Goal: Transaction & Acquisition: Purchase product/service

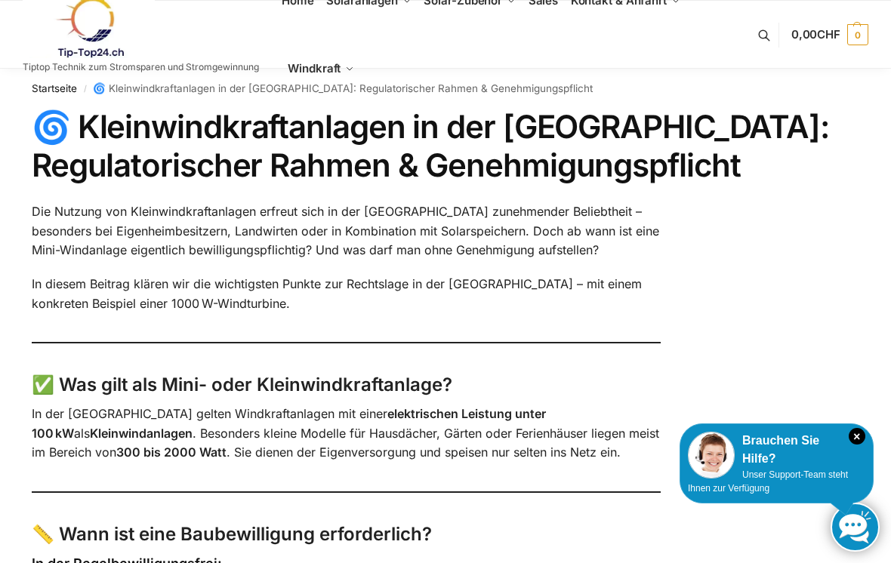
click at [857, 433] on icon "×" at bounding box center [857, 436] width 17 height 17
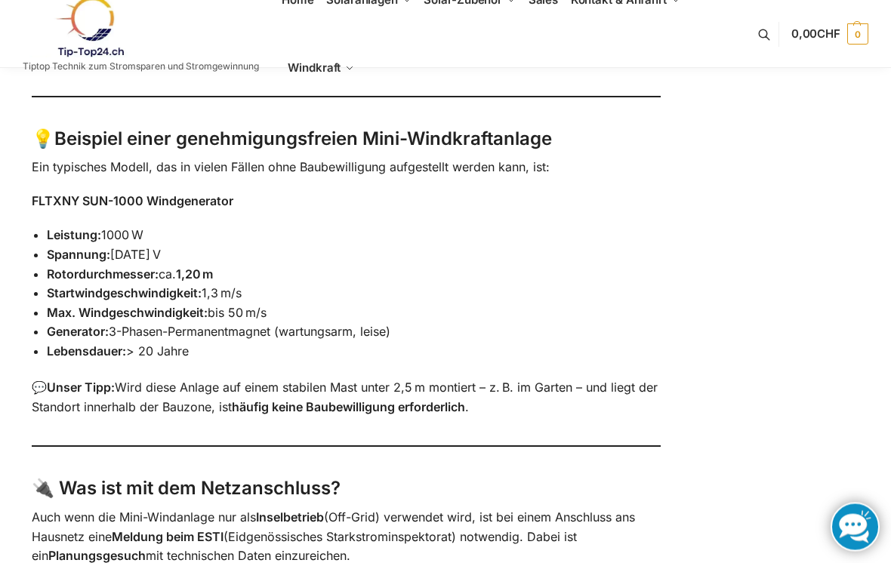
scroll to position [785, 0]
click at [697, 267] on div "🌀 Kleinwindkraftanlagen in der Schweiz: Regulatorischer Rahmen & Genehmigungspf…" at bounding box center [445, 258] width 891 height 1871
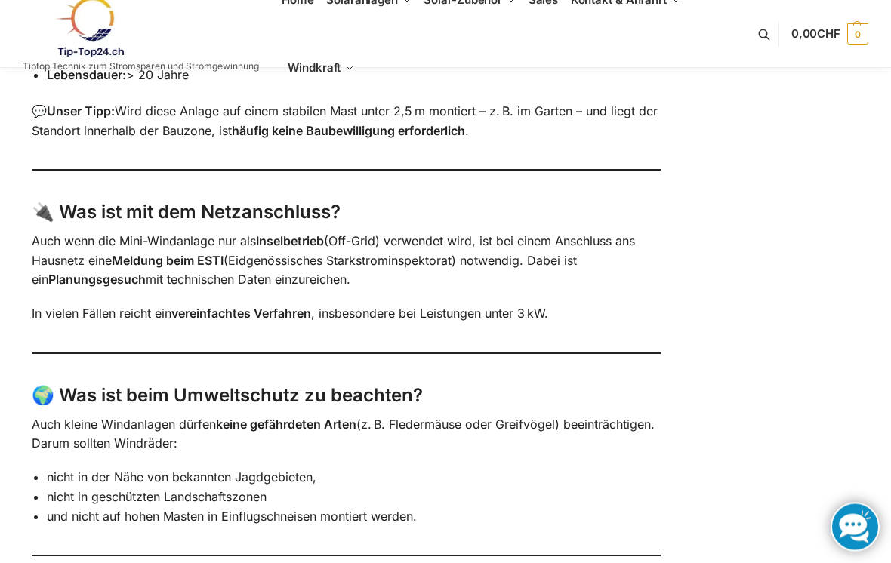
scroll to position [1145, 0]
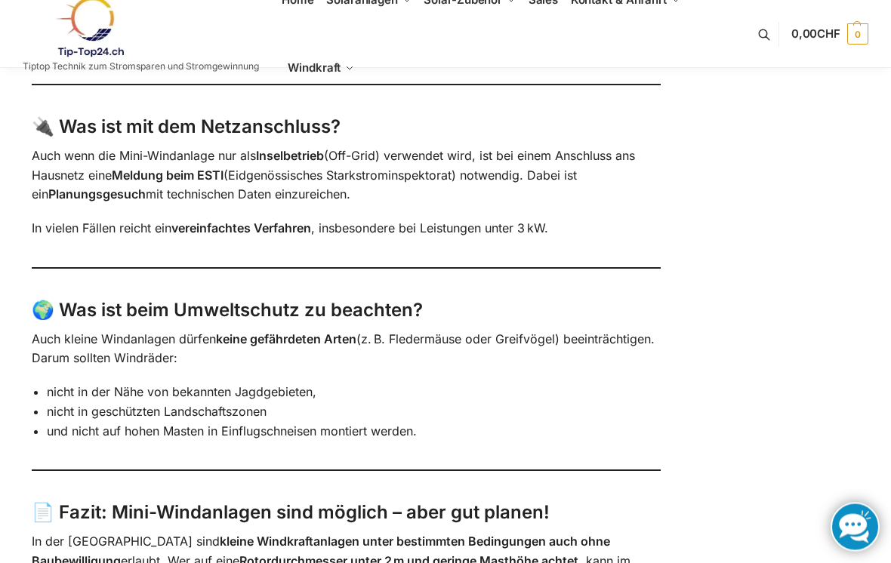
click at [287, 150] on strong "Inselbetrieb" at bounding box center [290, 156] width 68 height 15
click at [294, 149] on strong "Inselbetrieb" at bounding box center [290, 156] width 68 height 15
click at [294, 150] on strong "Inselbetrieb" at bounding box center [290, 156] width 68 height 15
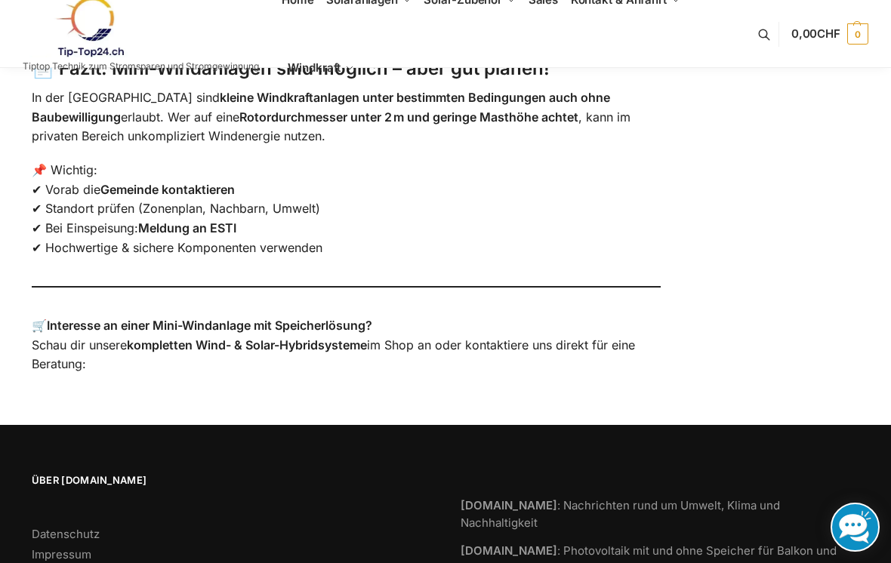
scroll to position [1584, 0]
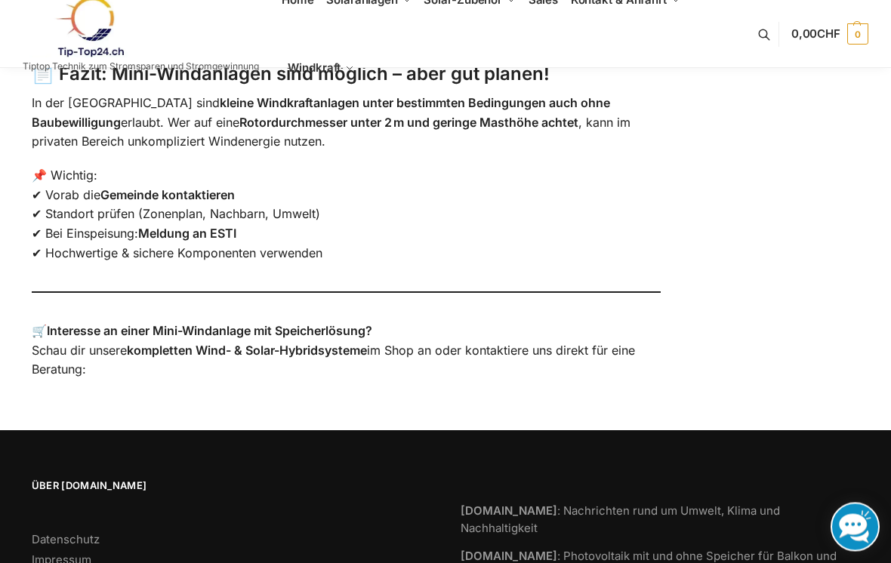
click at [297, 324] on strong "Interesse an einer Mini-Windanlage mit Speicherlösung?" at bounding box center [209, 331] width 325 height 15
click at [233, 324] on strong "Interesse an einer Mini-Windanlage mit Speicherlösung?" at bounding box center [209, 331] width 325 height 15
click at [247, 322] on p "🛒 Interesse an einer Mini-Windanlage mit Speicherlösung? Schau dir unsere kompl…" at bounding box center [346, 351] width 629 height 58
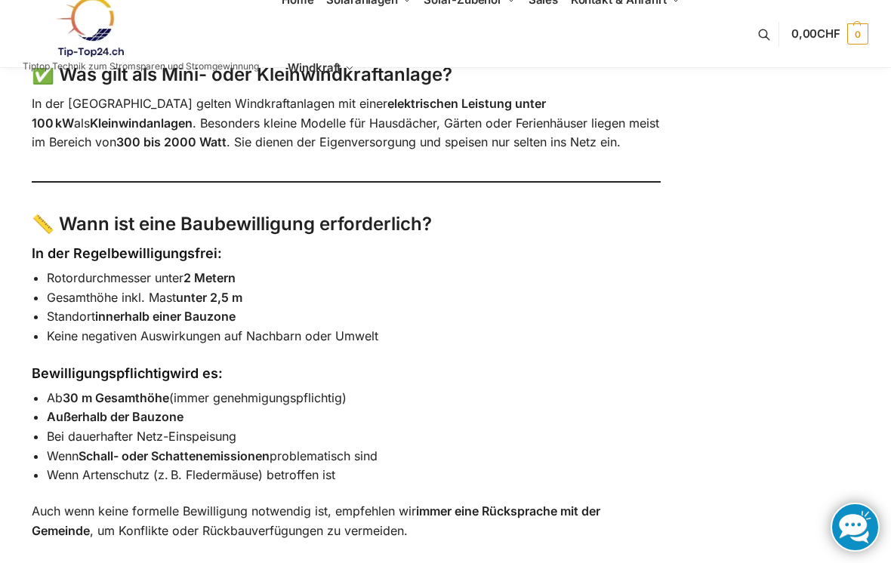
scroll to position [0, 0]
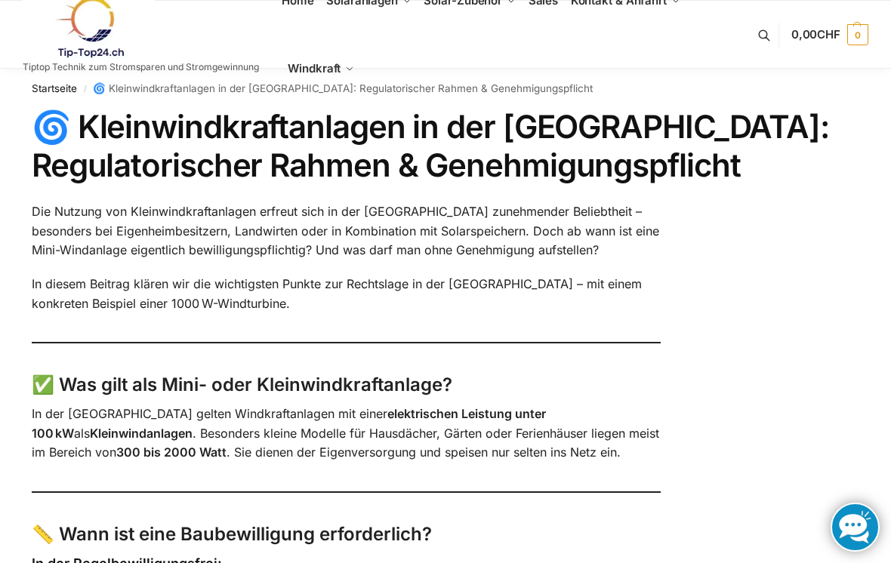
click at [88, 14] on img at bounding box center [89, 27] width 132 height 61
click at [89, 20] on img at bounding box center [89, 27] width 132 height 61
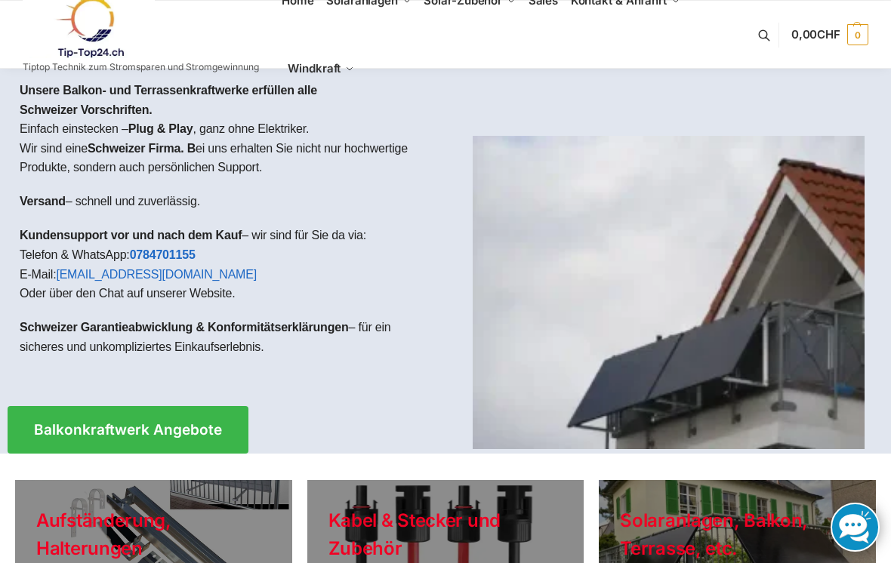
click at [301, 7] on span "Home" at bounding box center [298, 0] width 32 height 14
click at [627, 2] on span "Kontakt & Anfahrt" at bounding box center [619, 0] width 96 height 14
click at [624, 11] on link "Kontakt & Anfahrt" at bounding box center [625, 1] width 122 height 68
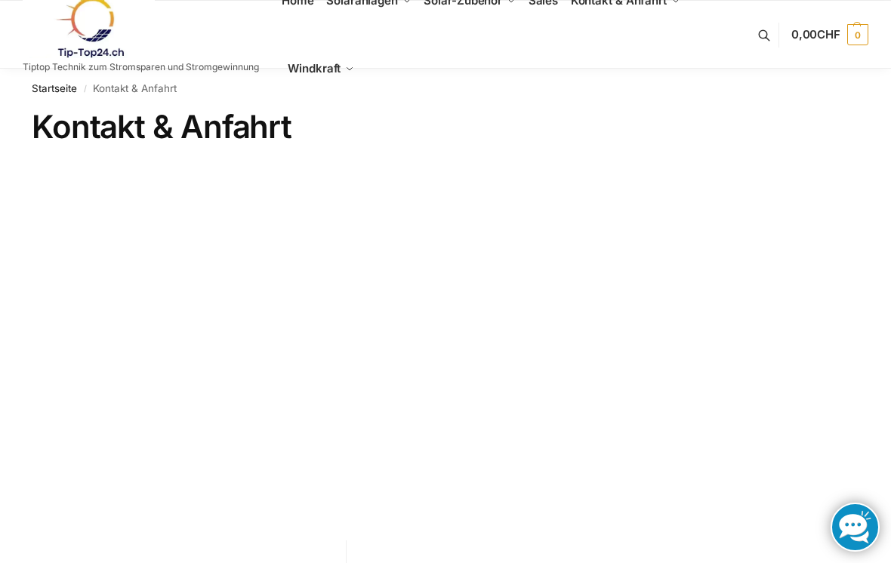
click at [662, 79] on ul "Home Solaranlagen Balkonkraftwerke Komplet-Sets mit Halterungen Balkon,Wand, Te…" at bounding box center [517, 35] width 471 height 136
click at [109, 31] on img at bounding box center [89, 27] width 132 height 61
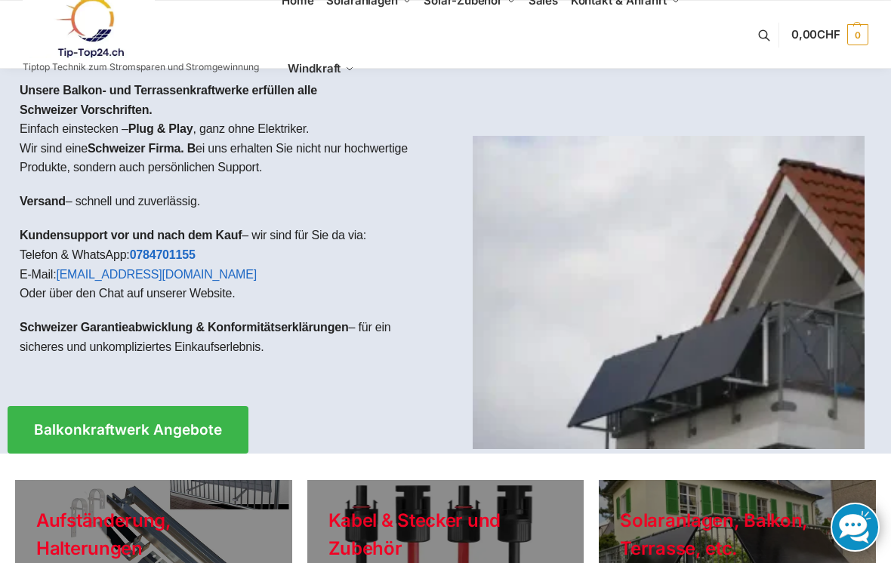
click at [634, 3] on span "Kontakt & Anfahrt" at bounding box center [619, 0] width 96 height 14
click at [643, 7] on span "Kontakt & Anfahrt" at bounding box center [619, 0] width 96 height 14
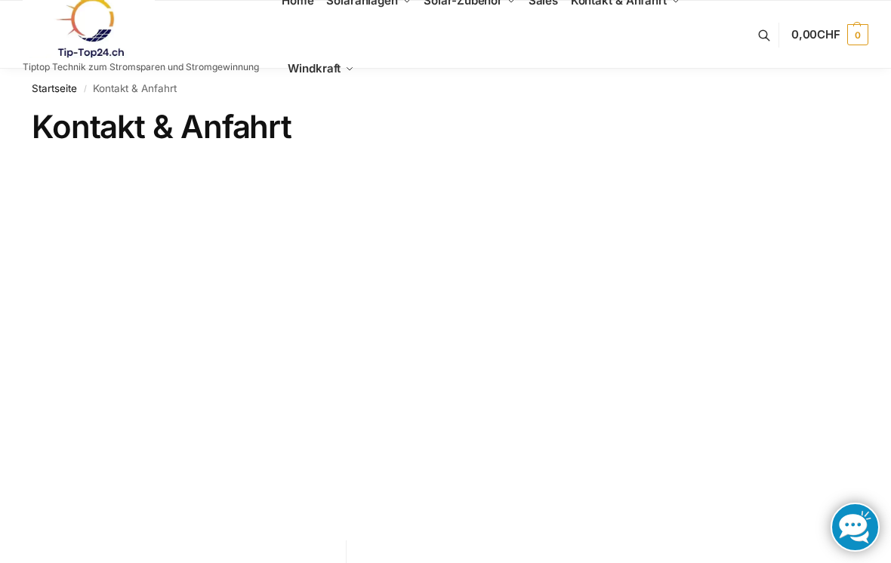
scroll to position [15, 0]
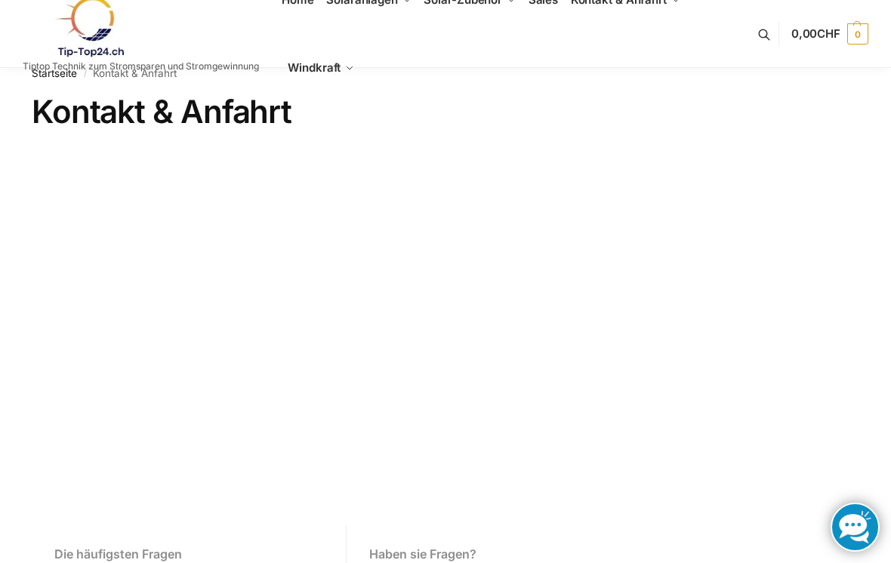
click at [48, 78] on link "Startseite" at bounding box center [54, 73] width 45 height 12
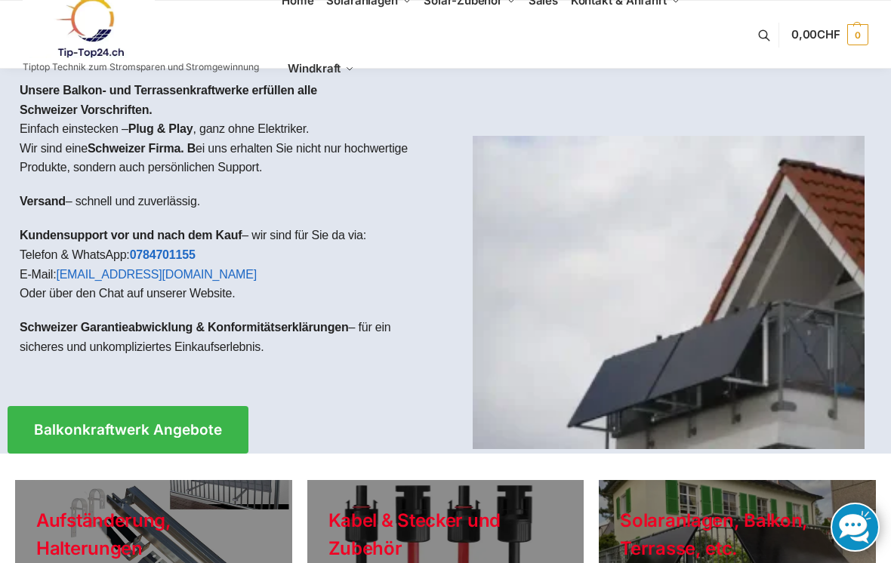
click at [365, 162] on span "🌀 Kleinwindkraftanlagen in der [GEOGRAPHIC_DATA]: Regulatorischer Rahmen & Gene…" at bounding box center [356, 146] width 104 height 57
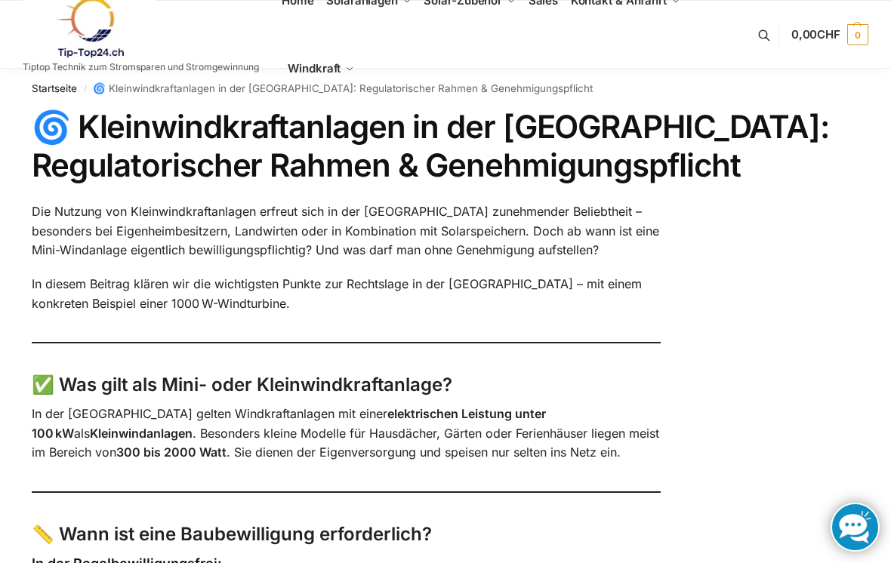
click at [294, 5] on span "Home" at bounding box center [298, 0] width 32 height 14
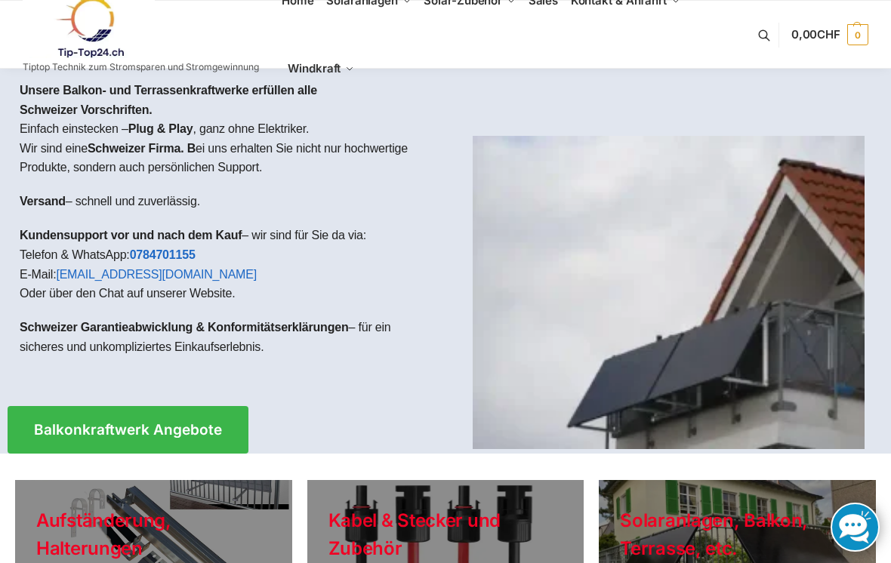
click at [343, 75] on link "Windkraft" at bounding box center [321, 69] width 79 height 68
click at [416, 322] on p "Schweizer Garantieabwicklung & Konformitätserklärungen – für ein sicheres und u…" at bounding box center [227, 337] width 414 height 39
click at [188, 423] on span "Balkonkraftwerk Angebote" at bounding box center [128, 430] width 188 height 14
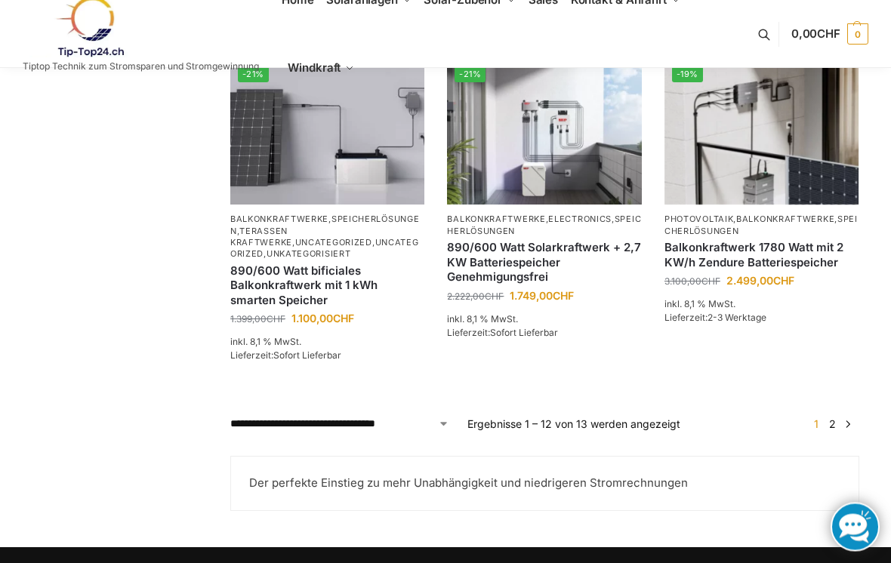
scroll to position [1295, 0]
click at [811, 418] on span "1" at bounding box center [816, 424] width 12 height 13
click at [851, 418] on link "→" at bounding box center [848, 424] width 11 height 16
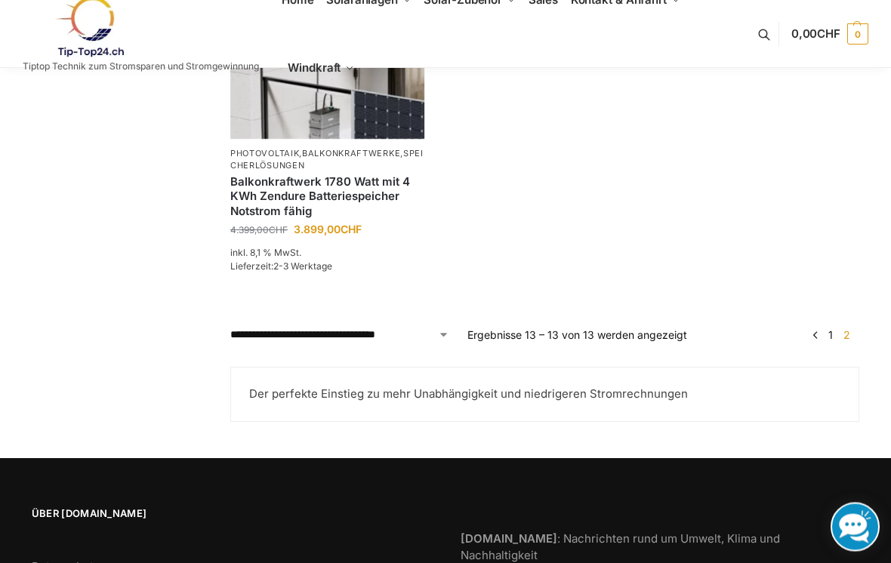
scroll to position [385, 0]
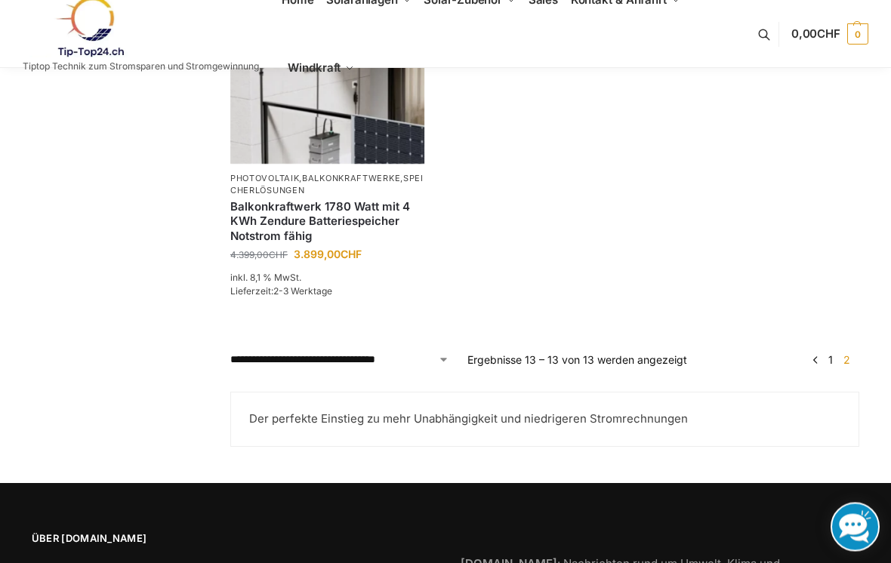
click at [822, 353] on link "←" at bounding box center [815, 361] width 11 height 16
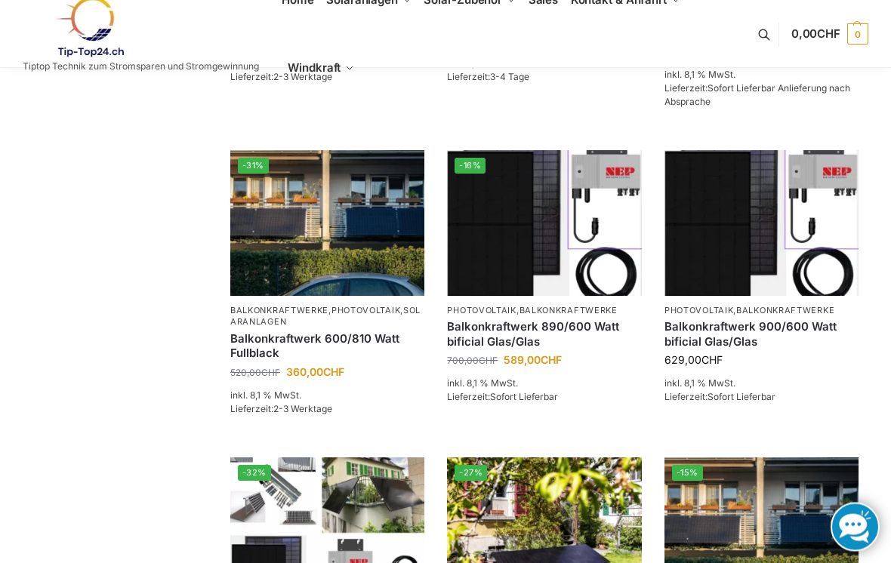
scroll to position [575, 0]
click at [338, 328] on div "Balkonkraftwerk 600/810 Watt Fullblack" at bounding box center [327, 345] width 194 height 35
click at [366, 249] on img at bounding box center [327, 223] width 194 height 146
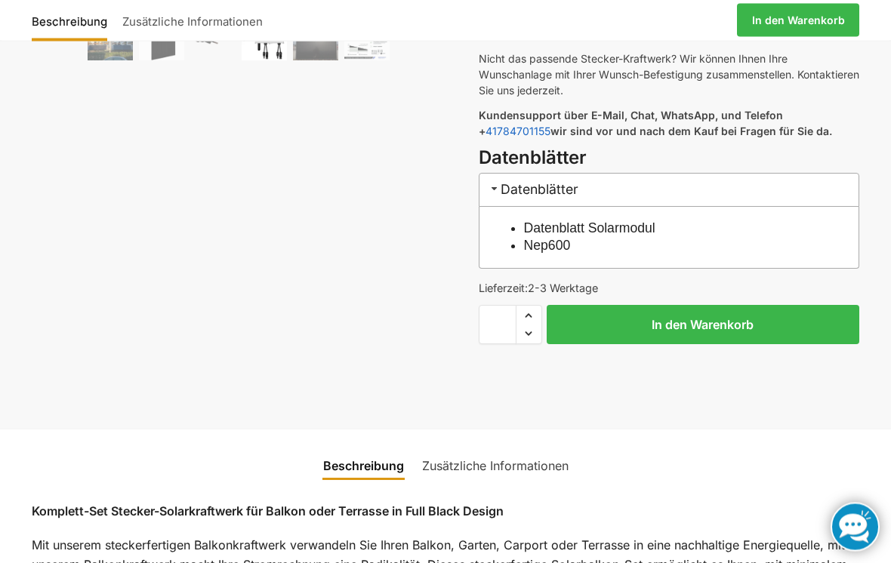
scroll to position [577, 0]
click at [556, 247] on link "Nep600" at bounding box center [547, 245] width 47 height 15
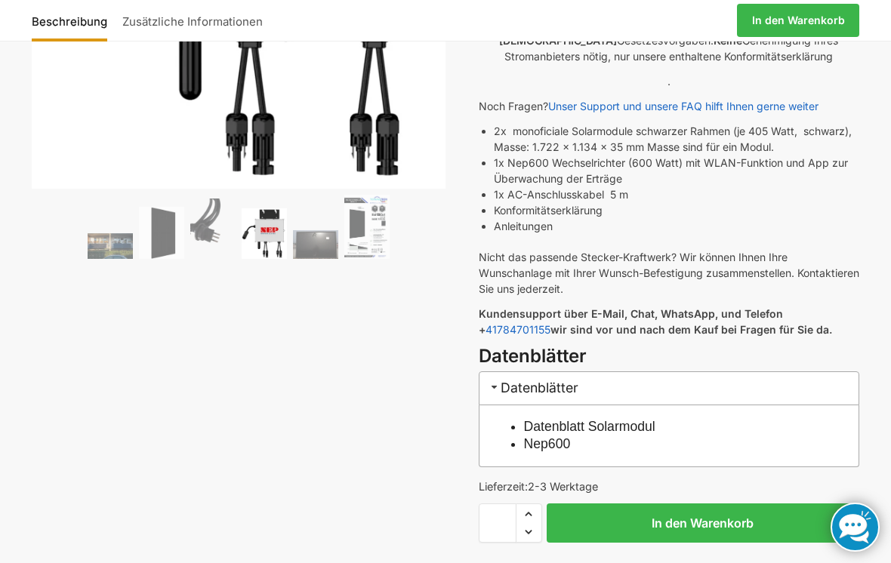
scroll to position [489, 0]
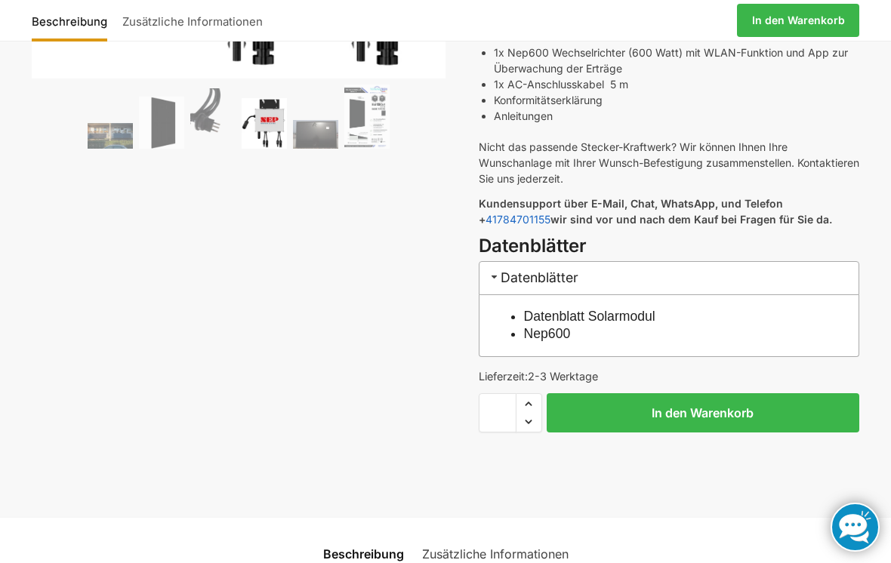
click at [643, 320] on link "Datenblatt Solarmodul" at bounding box center [589, 316] width 131 height 15
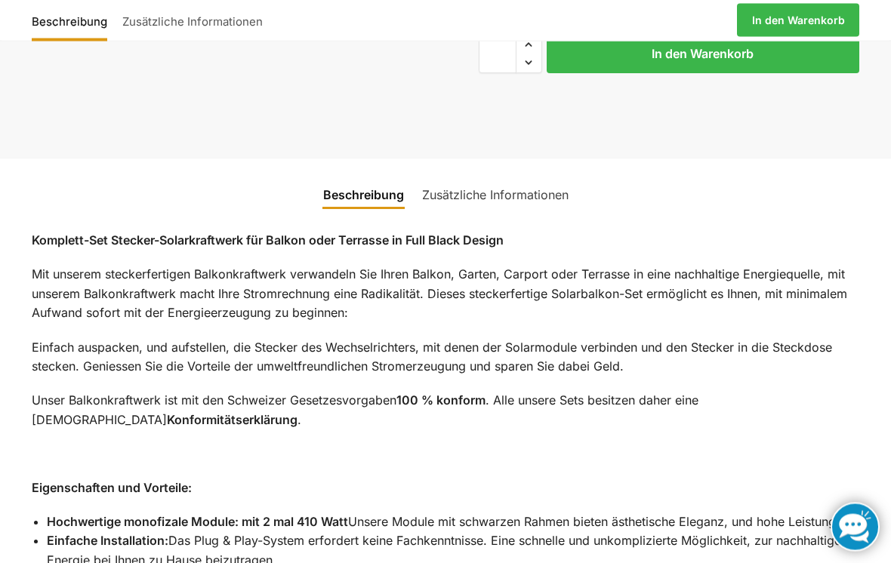
scroll to position [855, 0]
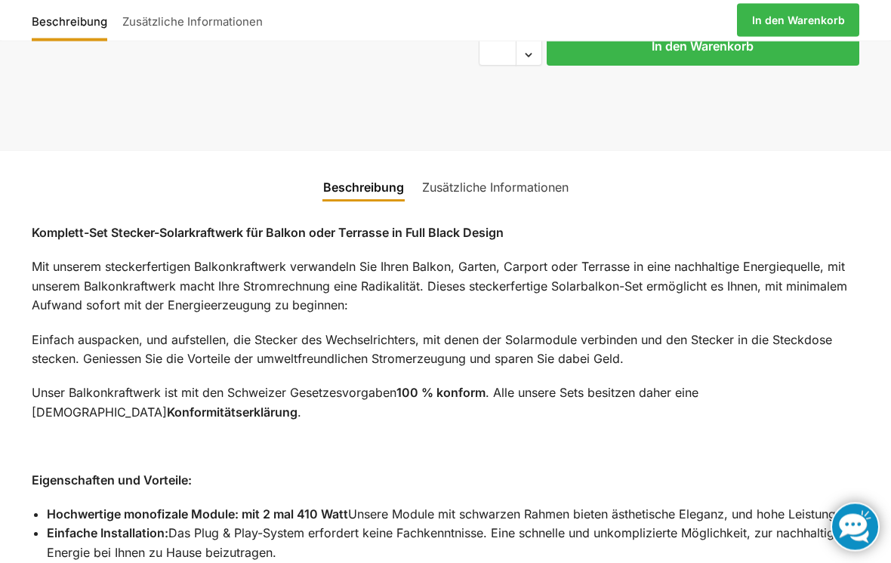
click at [502, 189] on link "Zusätzliche Informationen" at bounding box center [495, 188] width 165 height 36
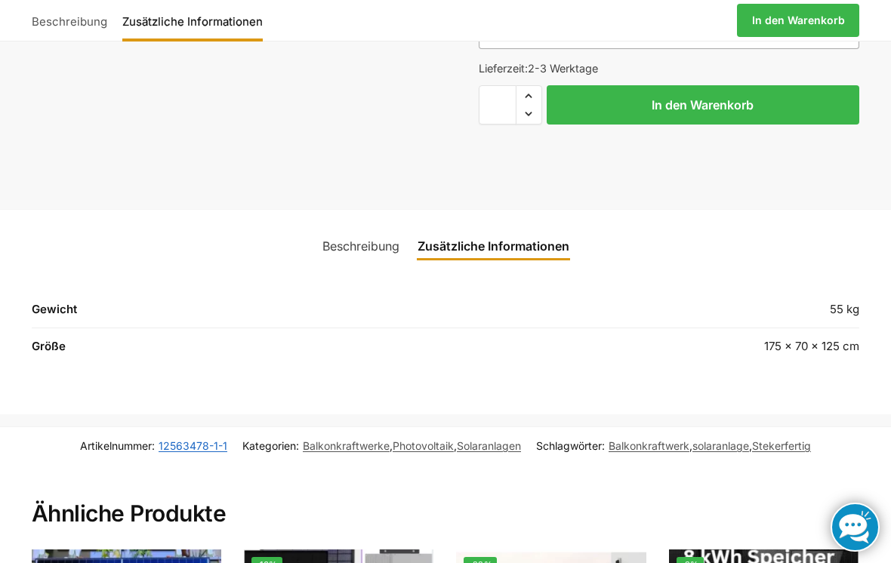
scroll to position [795, 0]
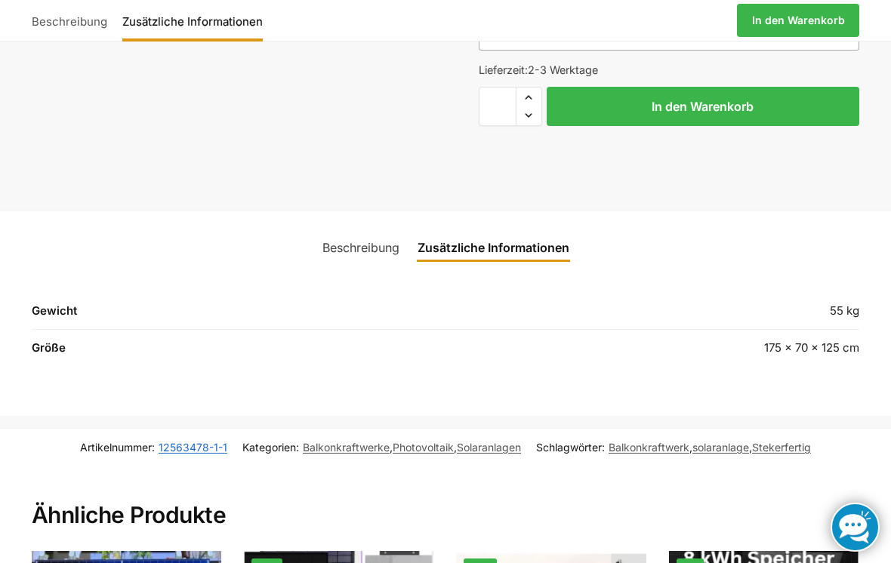
click at [350, 246] on link "Beschreibung" at bounding box center [360, 248] width 95 height 36
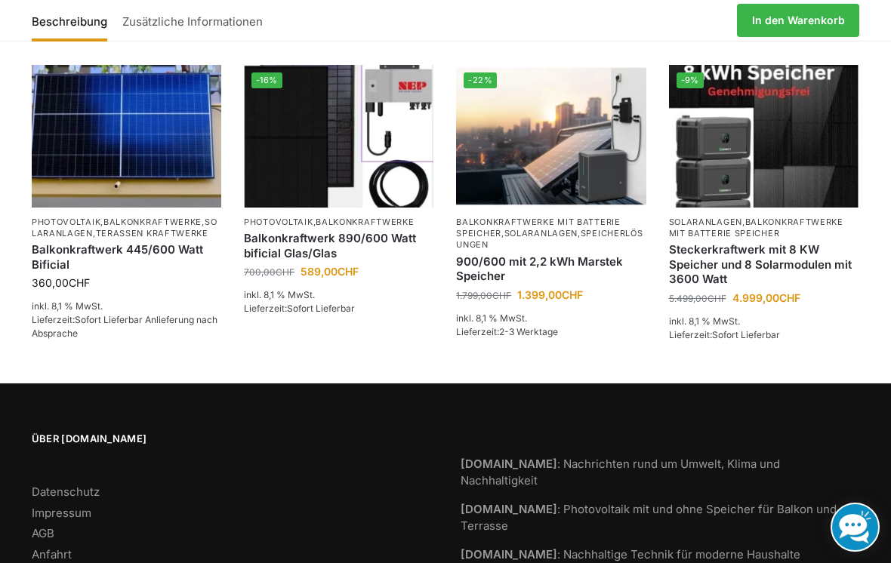
scroll to position [2354, 0]
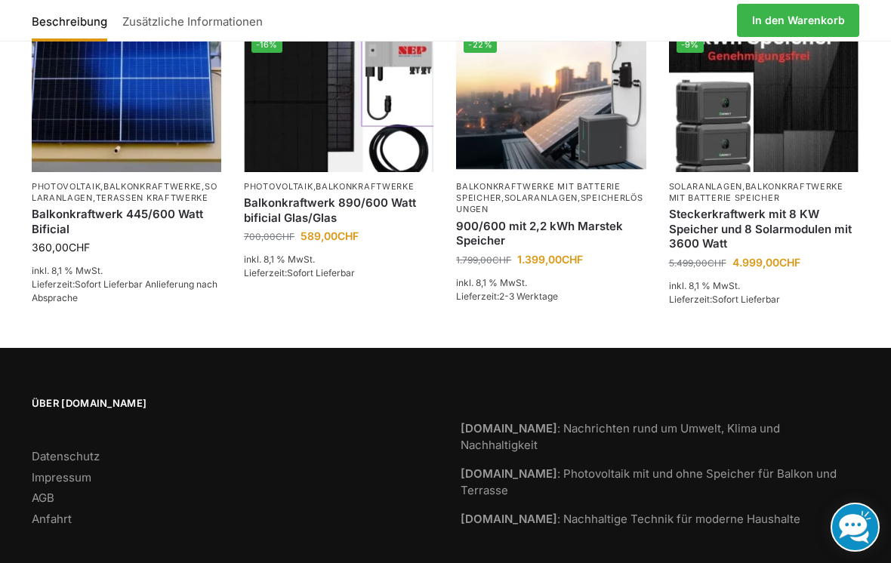
click at [54, 512] on link "Anfahrt" at bounding box center [52, 519] width 40 height 14
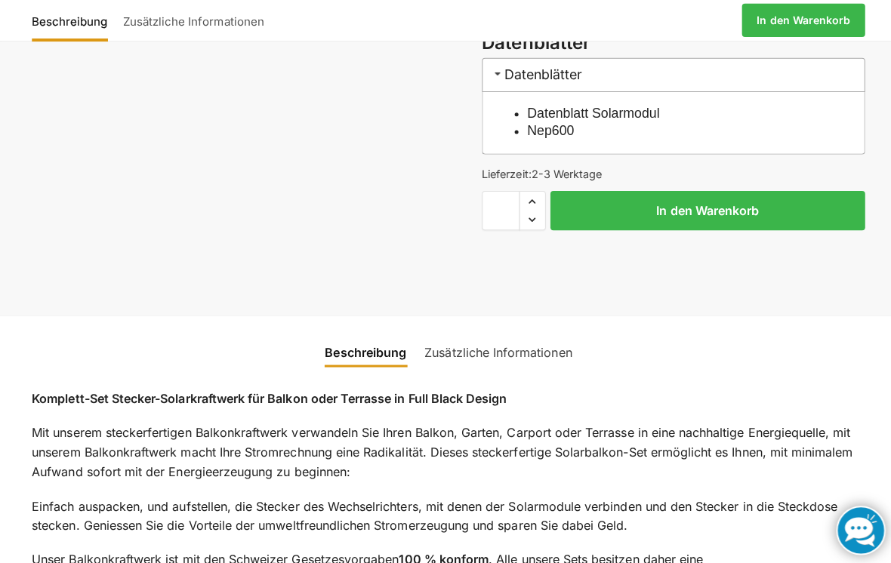
scroll to position [651, 0]
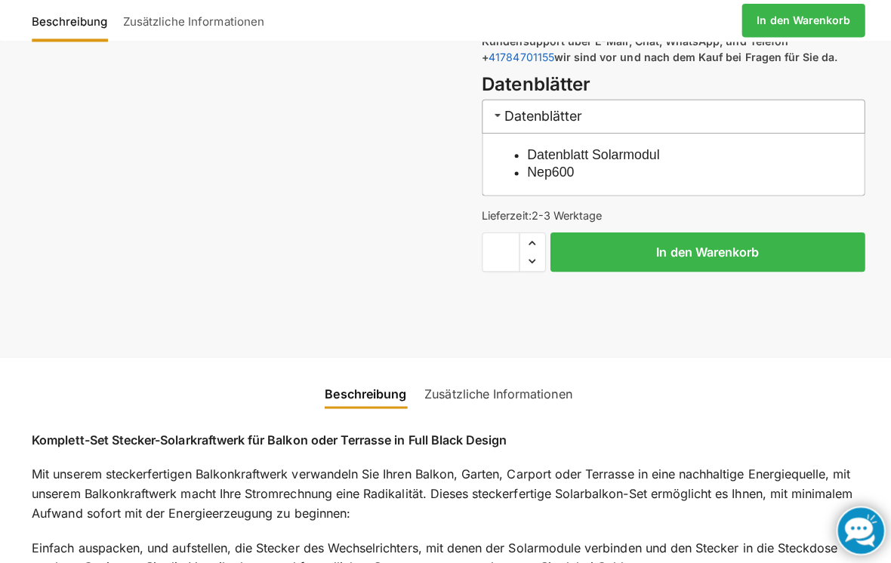
click at [735, 253] on button "In den Warenkorb" at bounding box center [703, 250] width 313 height 39
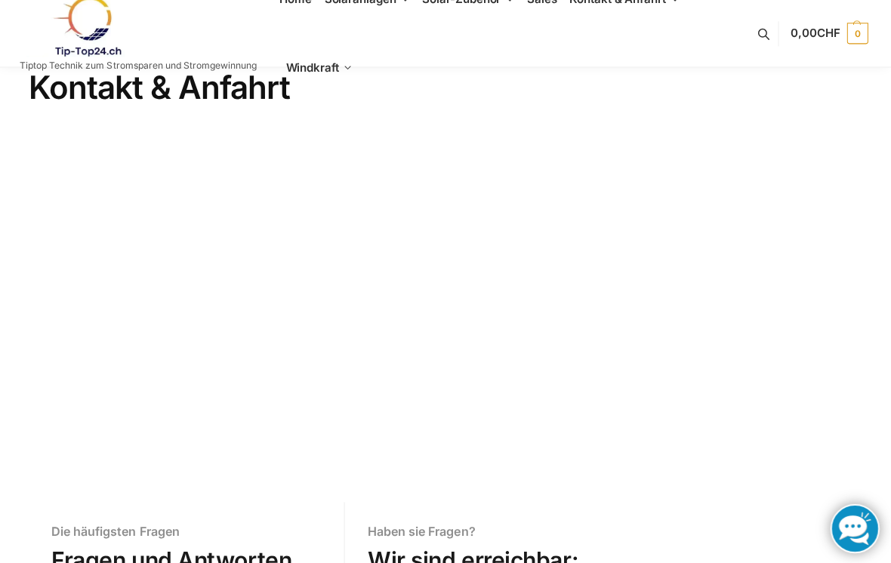
scroll to position [41, 0]
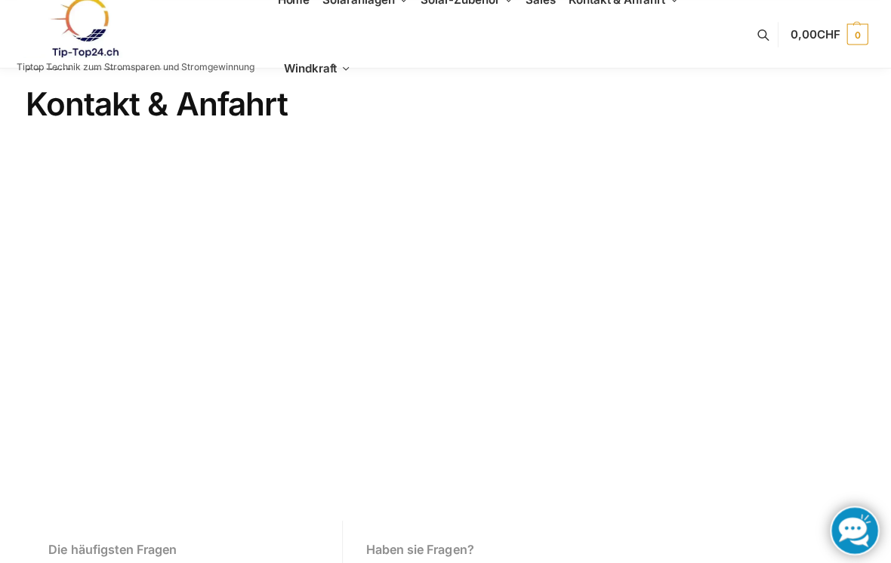
scroll to position [0, 0]
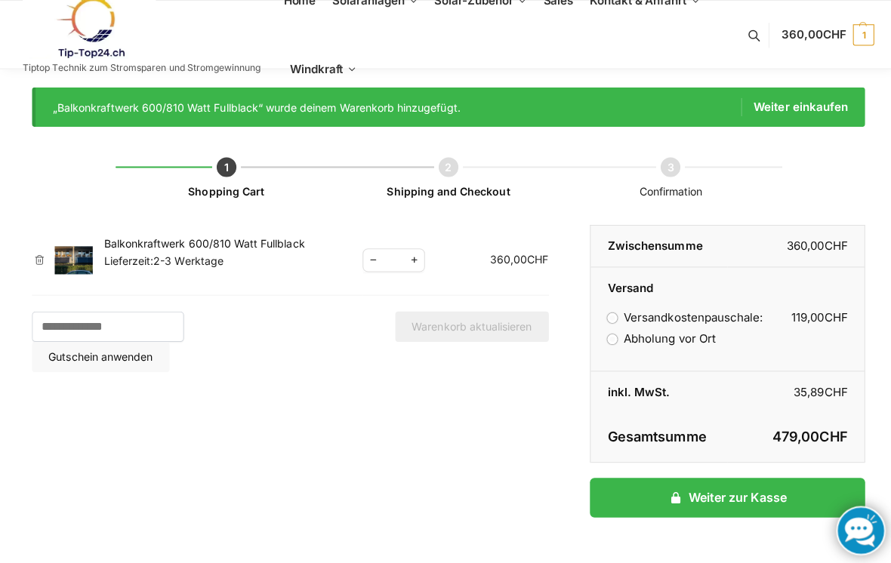
click at [603, 344] on li "Abholung vor Ort" at bounding box center [722, 337] width 239 height 18
click at [612, 336] on label "Abholung vor Ort" at bounding box center [656, 336] width 107 height 14
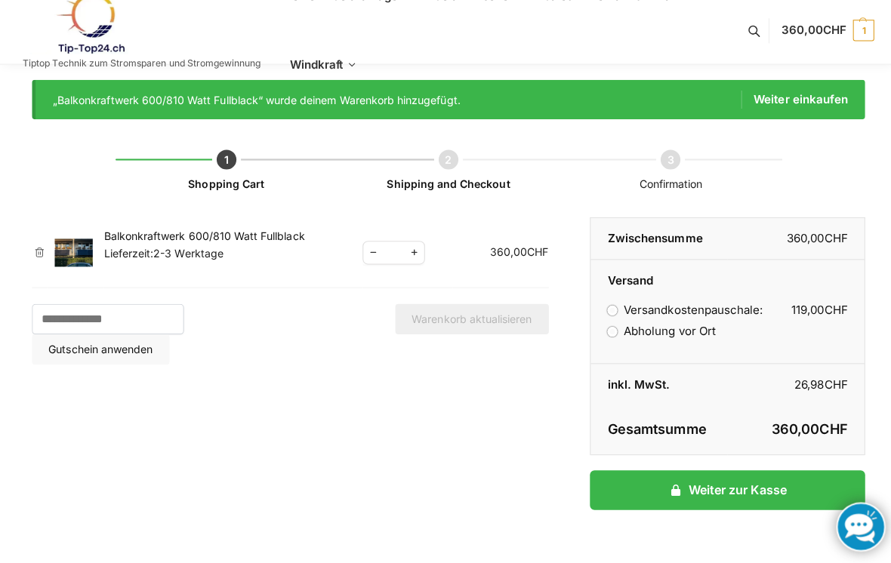
scroll to position [7, 0]
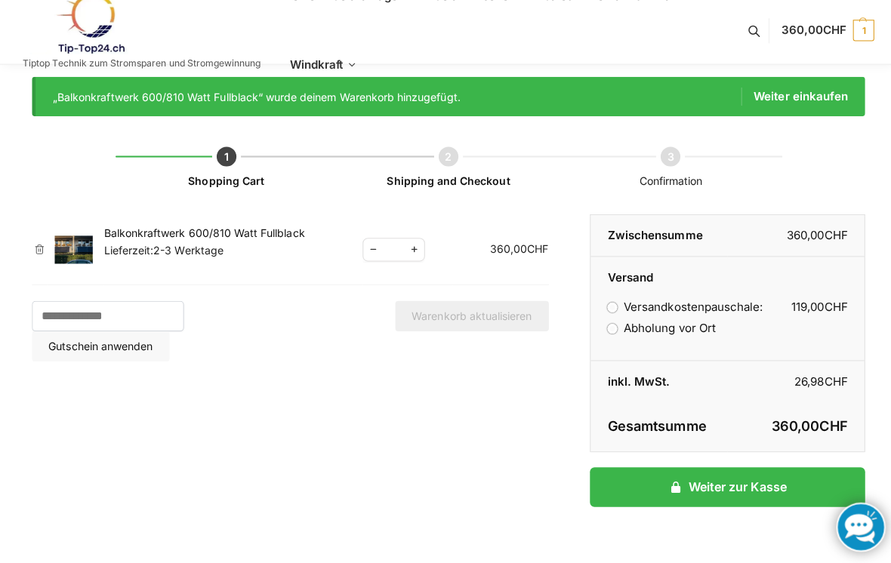
click at [791, 103] on link "Weiter einkaufen" at bounding box center [789, 100] width 106 height 18
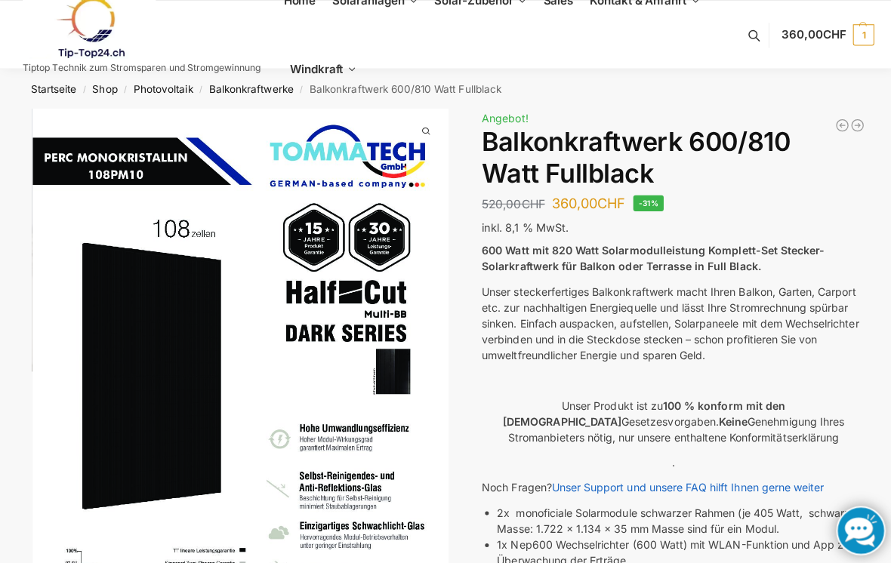
click at [259, 91] on link "Balkonkraftwerke" at bounding box center [250, 88] width 84 height 12
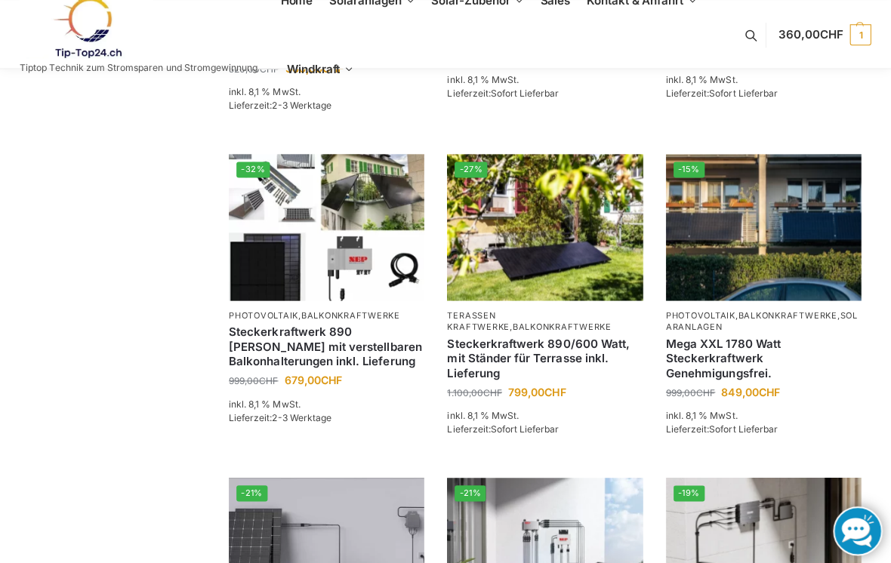
scroll to position [880, 0]
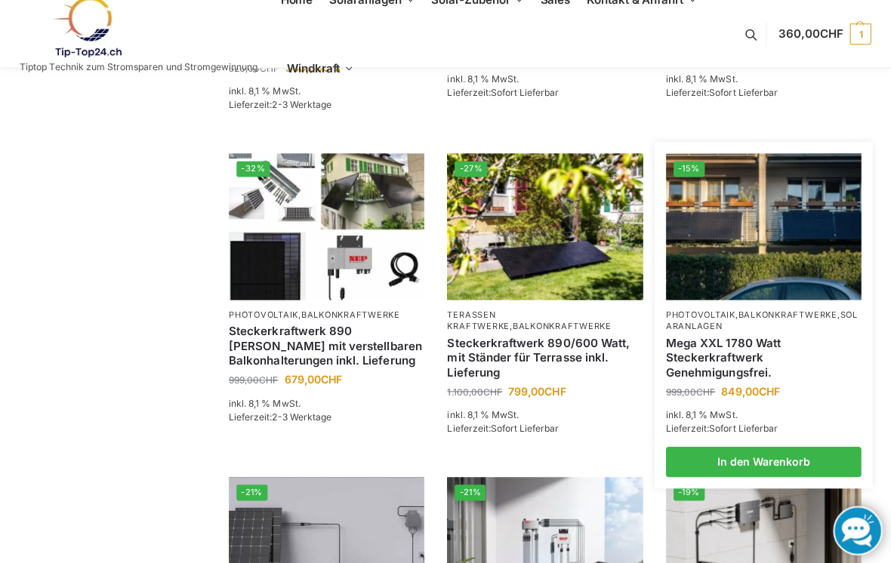
click at [738, 353] on link "Mega XXL 1780 Watt Steckerkraftwerk Genehmigungsfrei." at bounding box center [761, 356] width 194 height 45
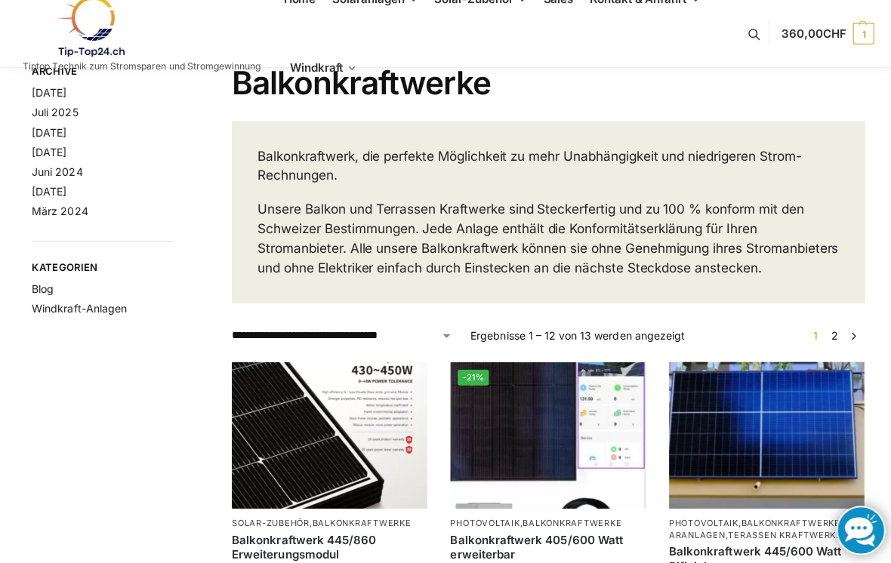
scroll to position [0, 0]
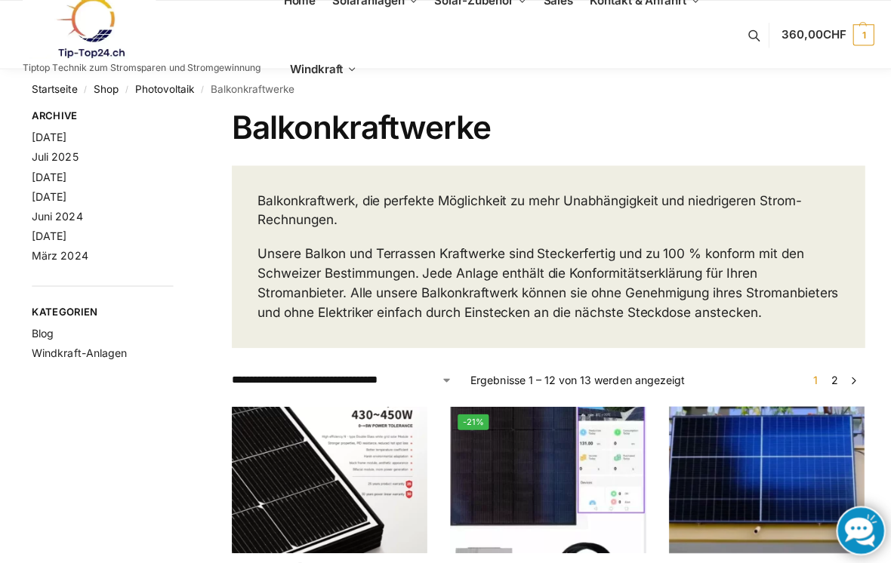
click at [51, 217] on link "Juni 2024" at bounding box center [57, 214] width 51 height 13
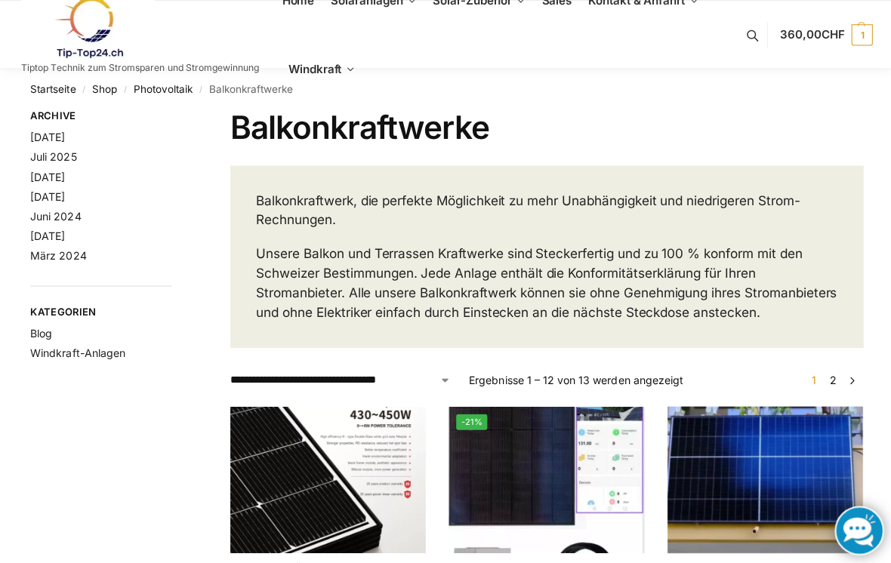
click at [53, 140] on link "August 2025" at bounding box center [49, 136] width 35 height 13
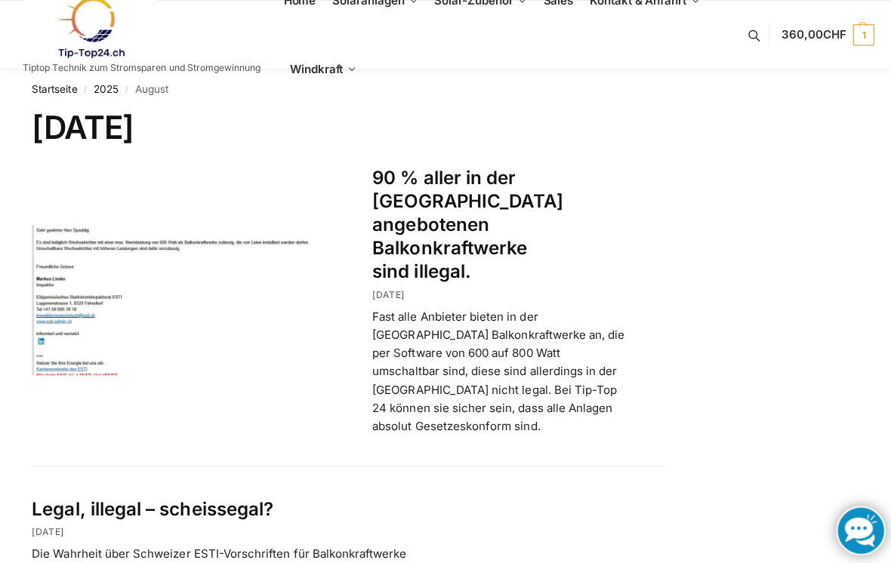
click at [631, 10] on link "Kontakt & Anfahrt" at bounding box center [640, 1] width 122 height 68
click at [621, 0] on span "Kontakt & Anfahrt" at bounding box center [634, 0] width 96 height 14
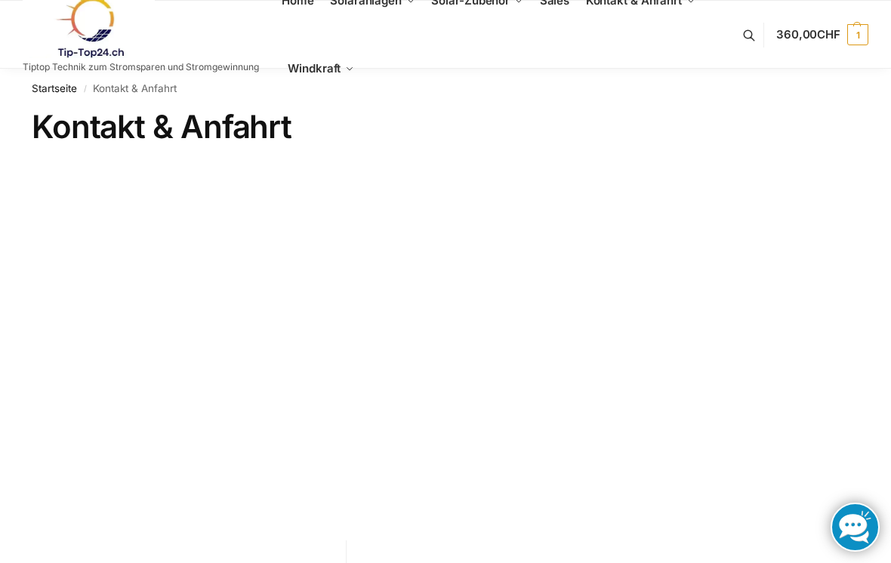
click at [651, 89] on ul "Home Solaranlagen Balkonkraftwerke [GEOGRAPHIC_DATA] mit Halterungen Balkon,Wan…" at bounding box center [510, 35] width 456 height 136
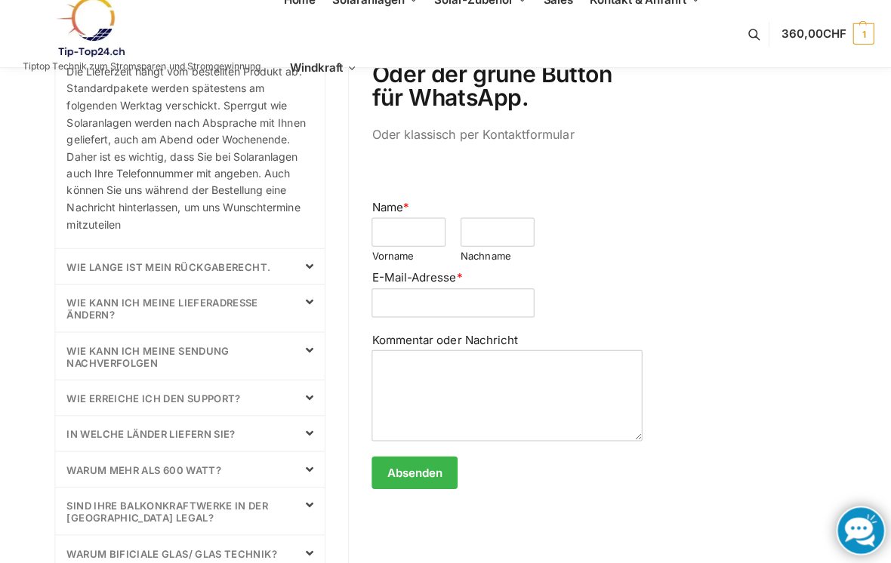
scroll to position [673, 0]
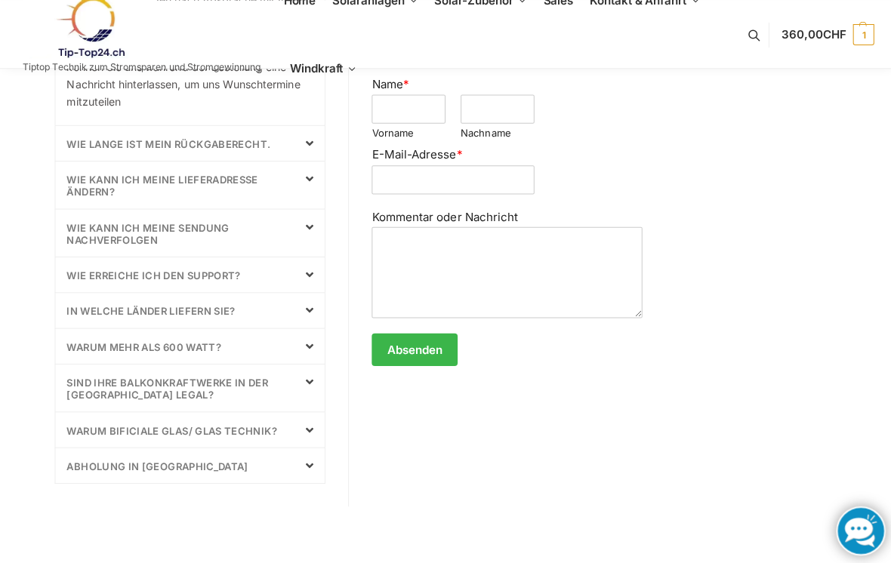
click at [291, 454] on div "Abholung in Laupen" at bounding box center [189, 462] width 268 height 35
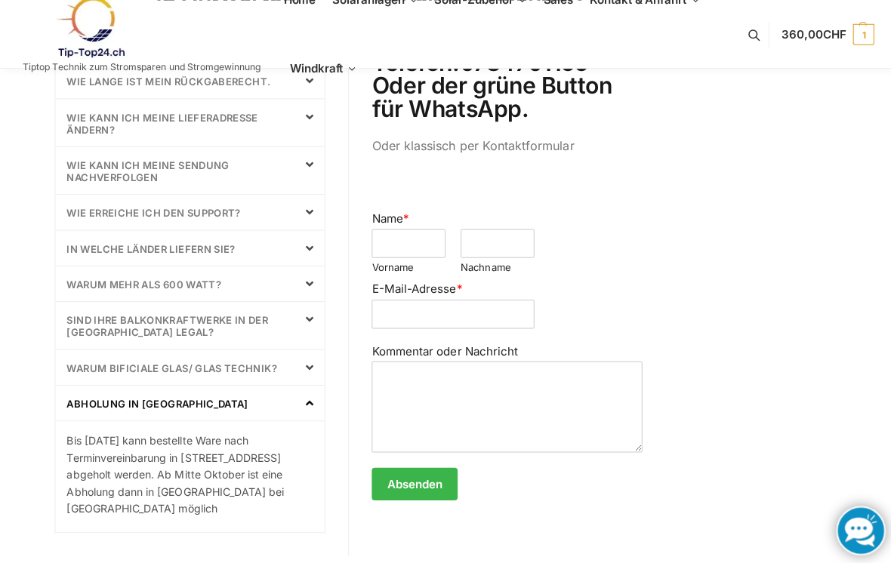
scroll to position [603, 0]
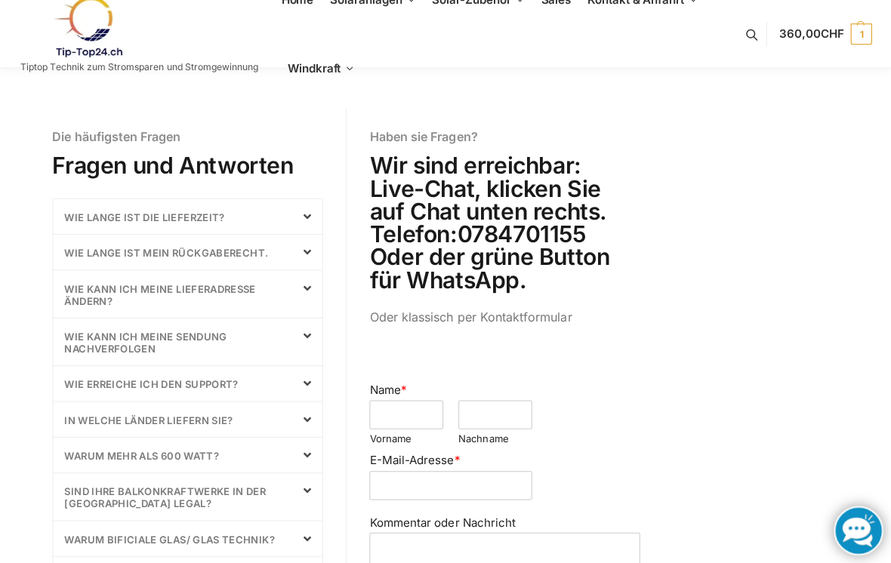
click at [91, 452] on link "Warum mehr als 600 Watt?" at bounding box center [142, 453] width 153 height 12
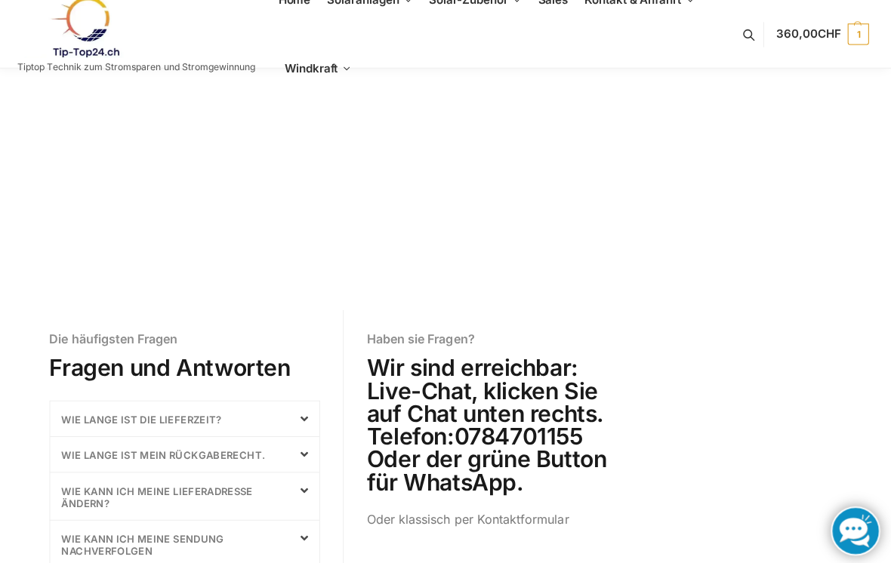
scroll to position [211, 0]
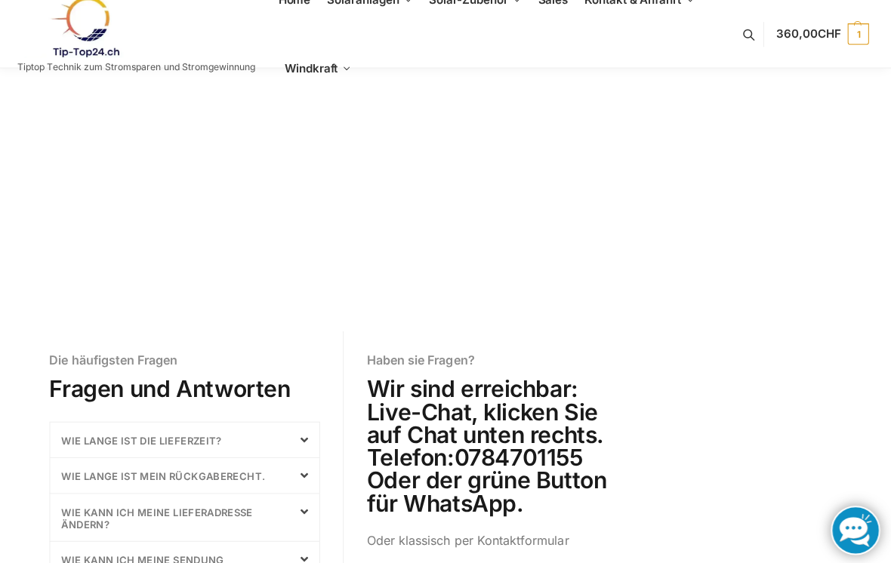
click at [91, 441] on link "Wie lange ist die Lieferzeit?" at bounding box center [145, 438] width 159 height 12
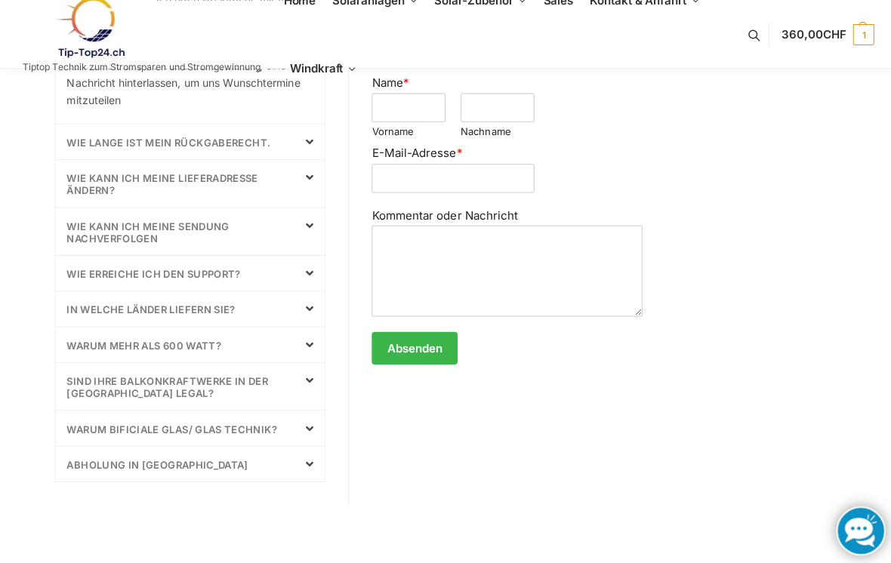
scroll to position [738, 0]
click at [74, 464] on link "Abholung in Laupen" at bounding box center [156, 463] width 180 height 12
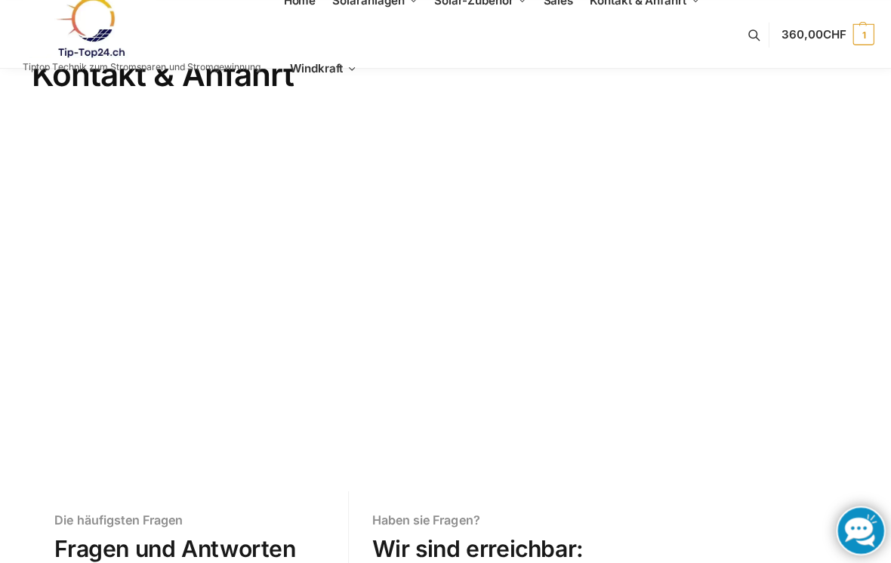
scroll to position [0, 0]
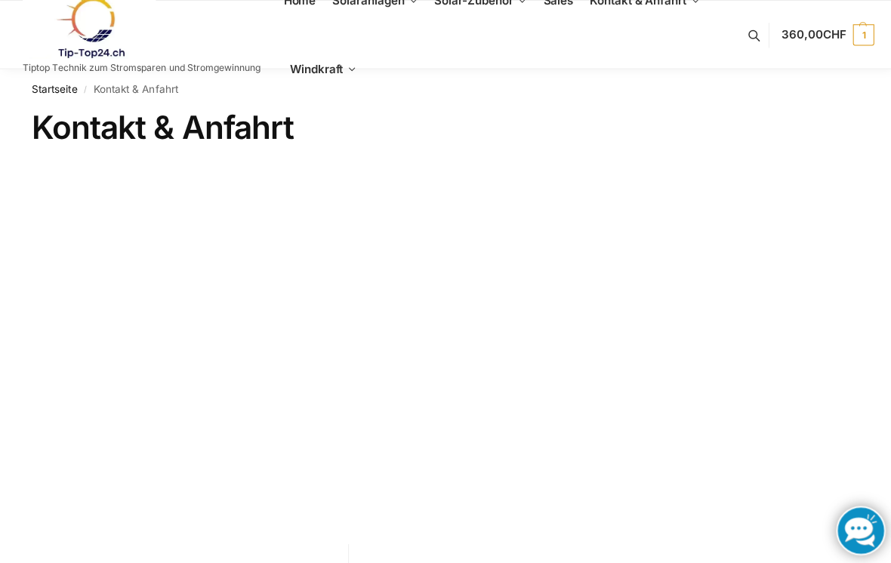
click at [300, 10] on link "Home" at bounding box center [301, 1] width 39 height 68
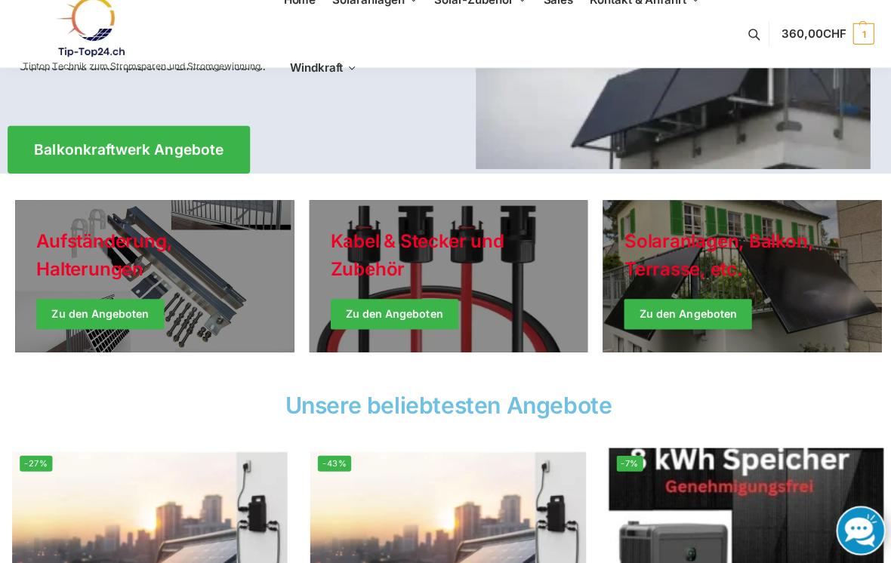
scroll to position [282, 0]
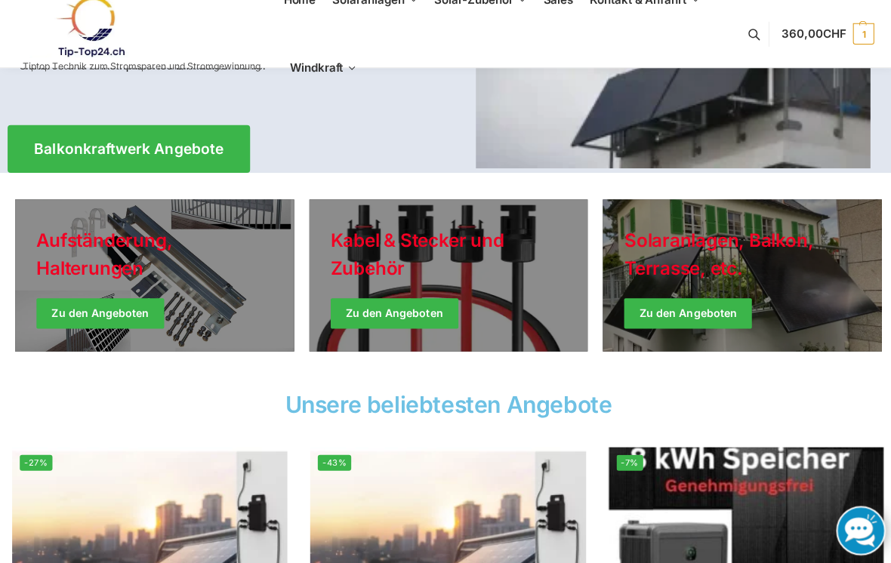
click at [58, 258] on link "Holiday Style" at bounding box center [153, 274] width 277 height 151
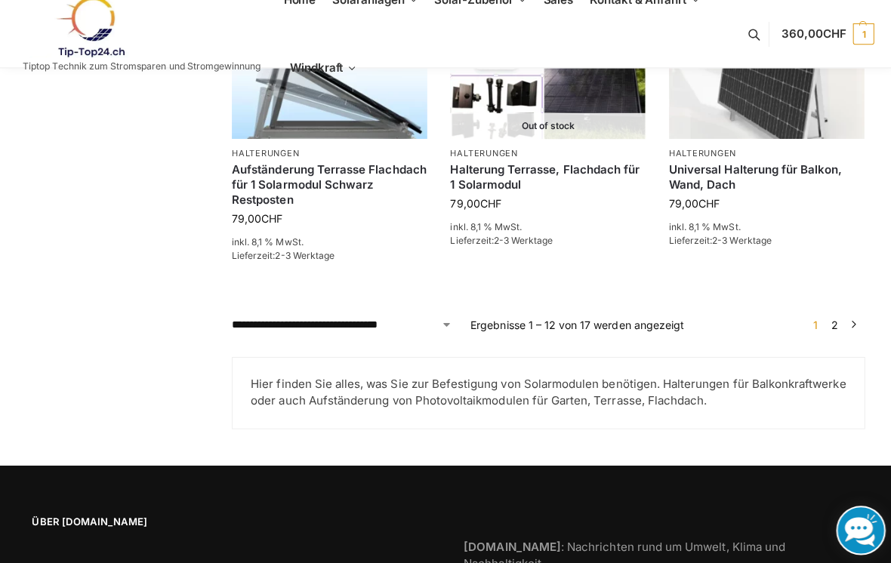
scroll to position [1415, 0]
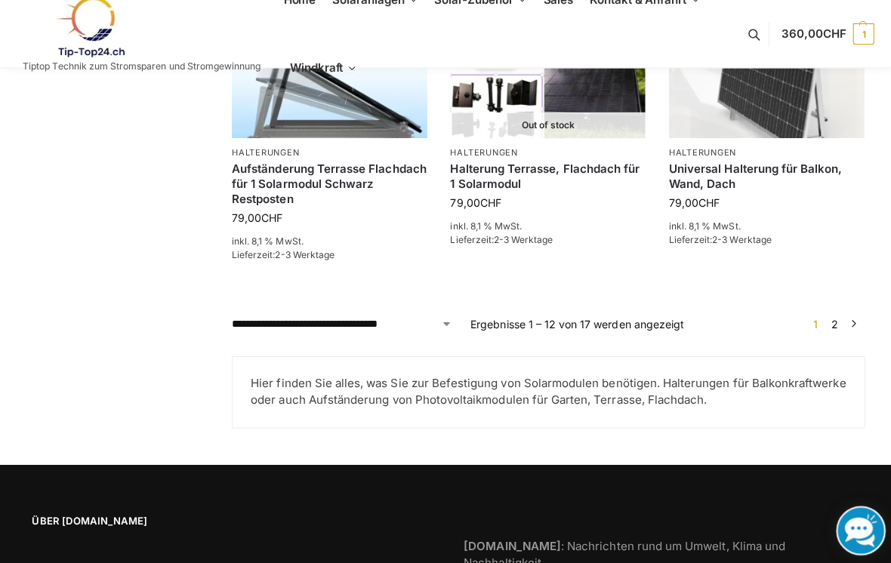
click at [828, 322] on link "2" at bounding box center [829, 322] width 14 height 13
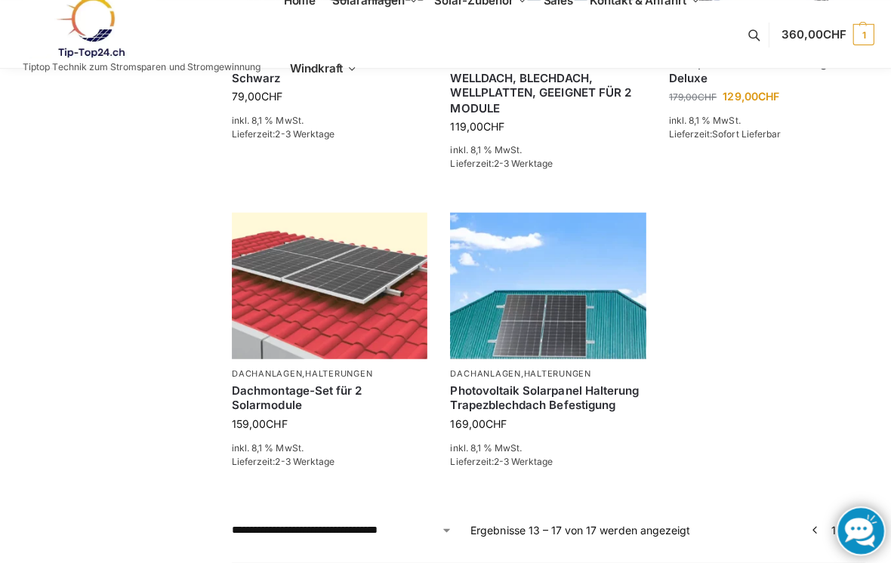
scroll to position [611, 0]
click at [342, 305] on img at bounding box center [327, 284] width 194 height 146
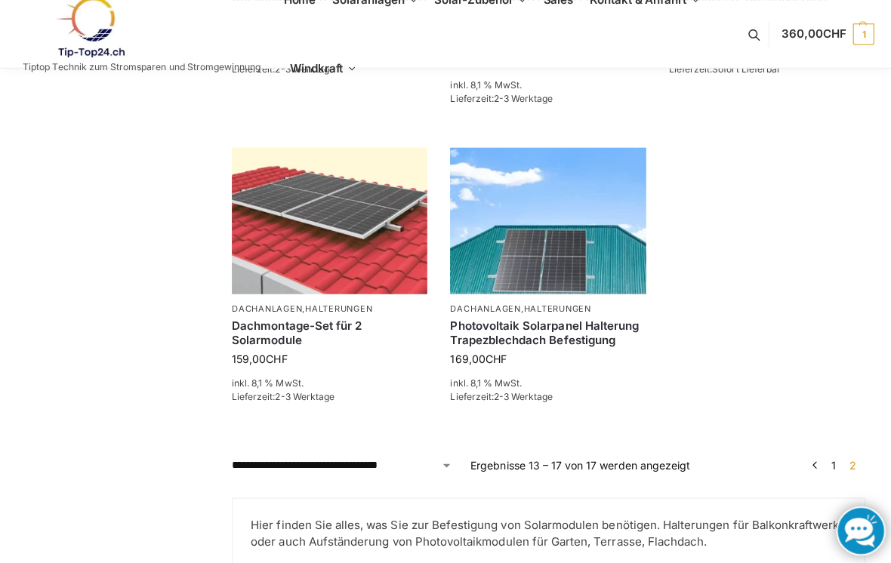
scroll to position [675, 0]
click at [812, 458] on link "←" at bounding box center [809, 463] width 11 height 16
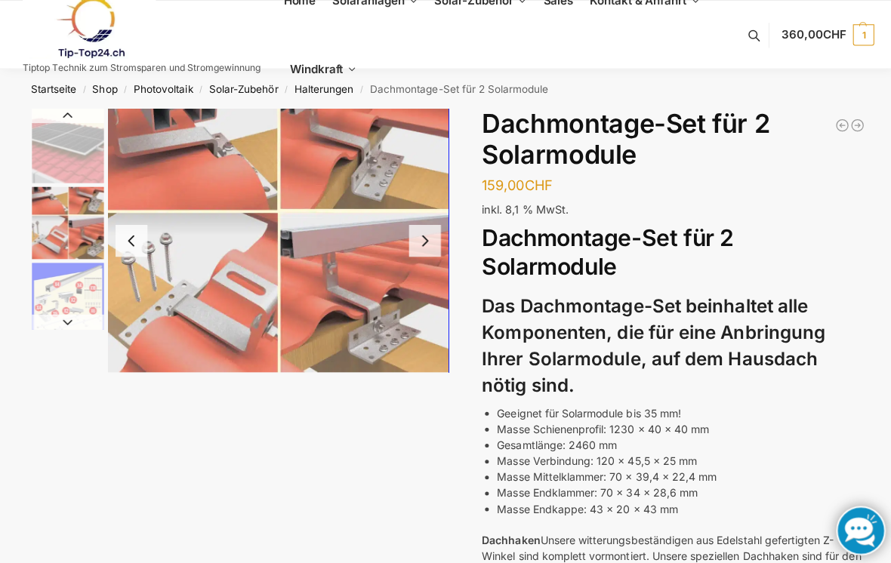
click at [61, 293] on img "3 / 5" at bounding box center [68, 297] width 72 height 72
click at [71, 234] on img "2 / 5" at bounding box center [68, 222] width 72 height 72
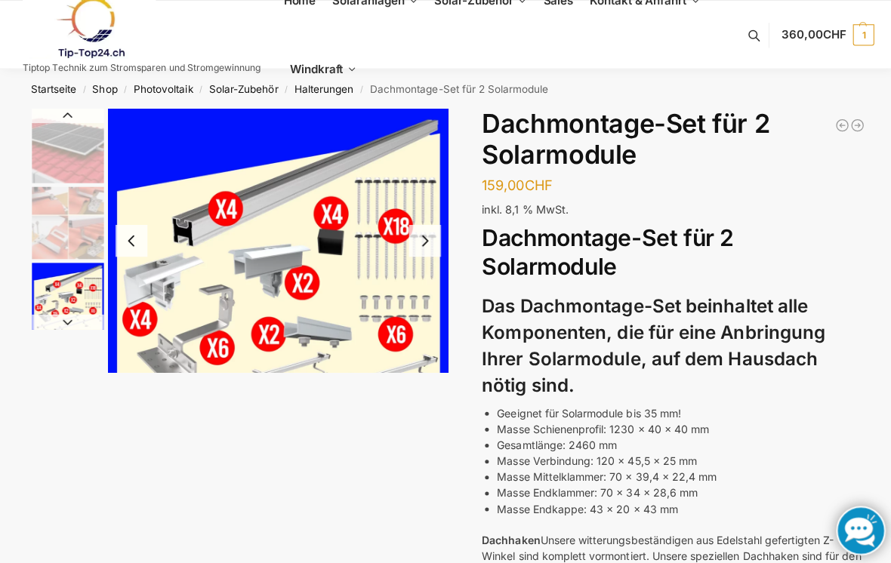
click at [69, 298] on img "3 / 5" at bounding box center [68, 297] width 72 height 72
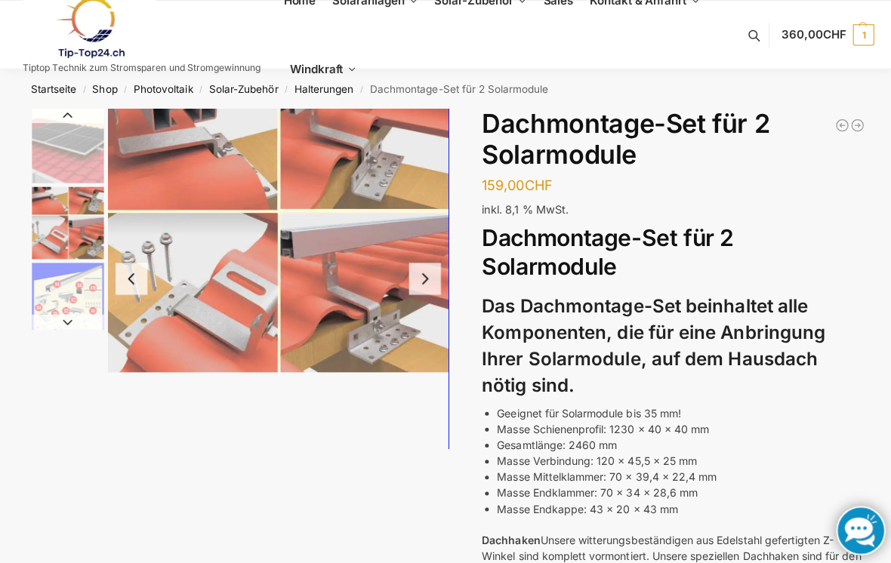
click at [68, 226] on img "2 / 5" at bounding box center [68, 222] width 72 height 72
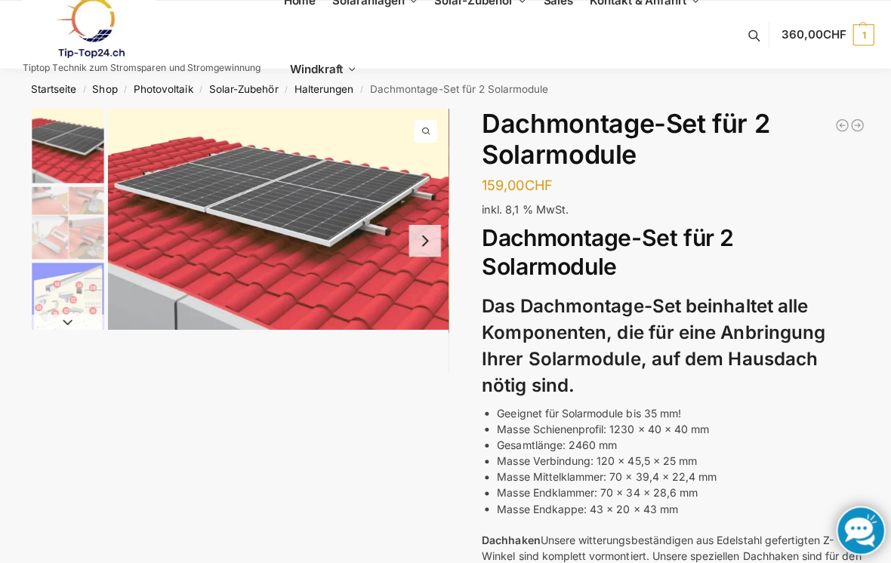
click at [57, 146] on img "1 / 5" at bounding box center [68, 145] width 72 height 74
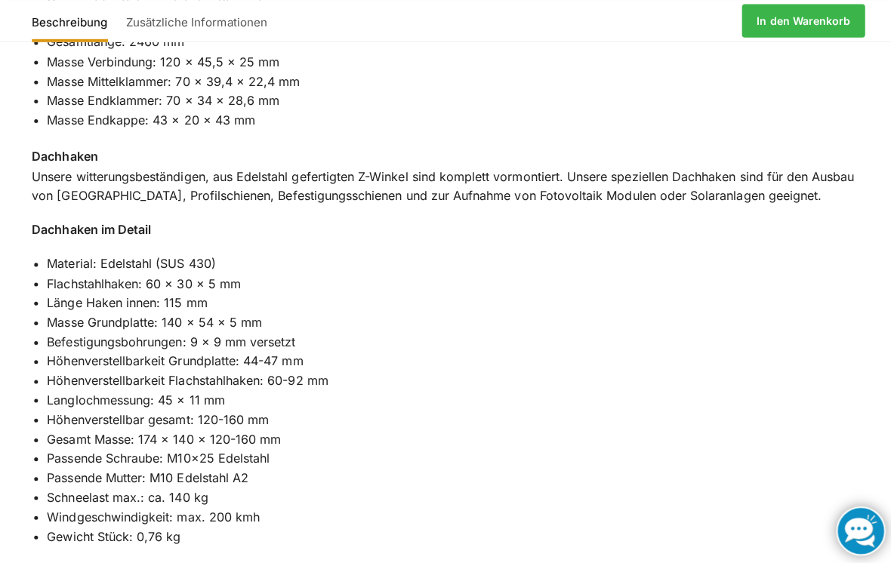
scroll to position [884, 0]
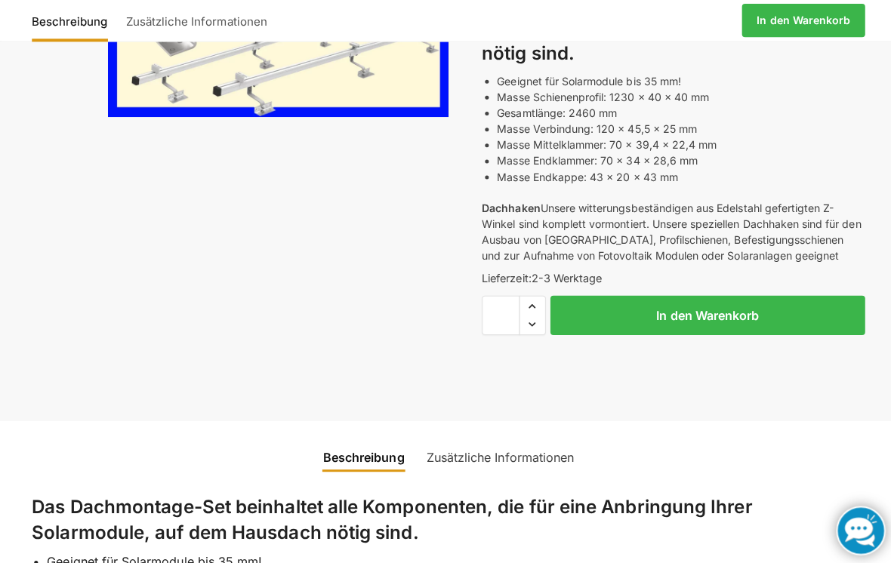
click at [519, 436] on link "Zusätzliche Informationen" at bounding box center [497, 454] width 165 height 36
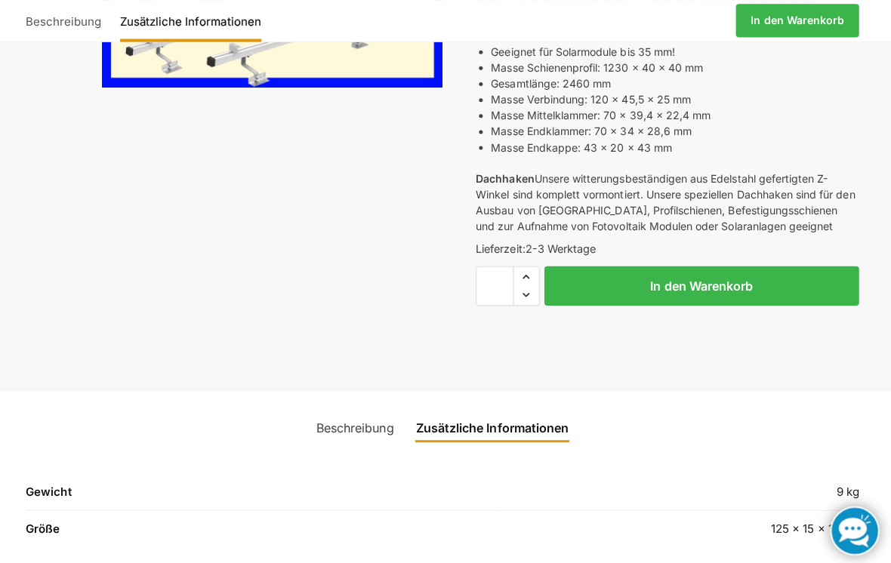
scroll to position [359, 0]
click at [355, 424] on link "Beschreibung" at bounding box center [358, 426] width 95 height 36
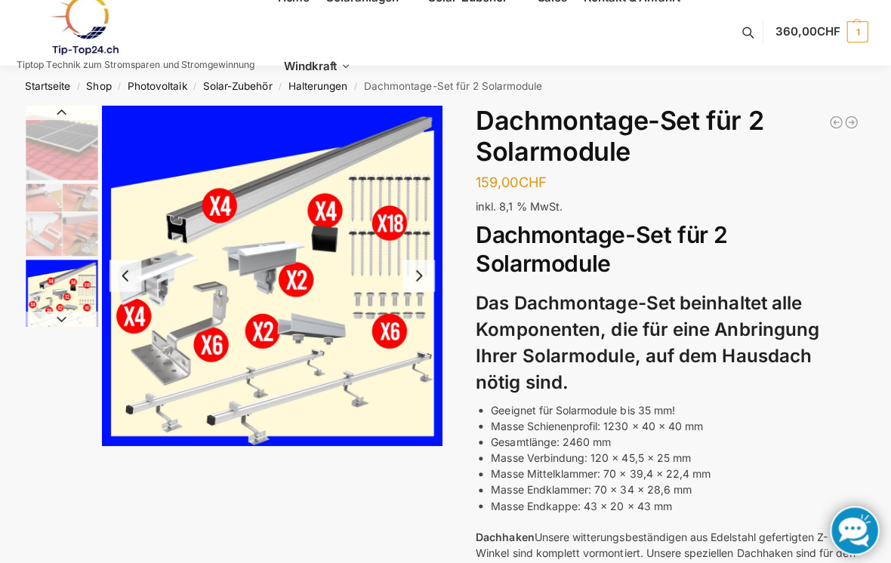
scroll to position [0, 0]
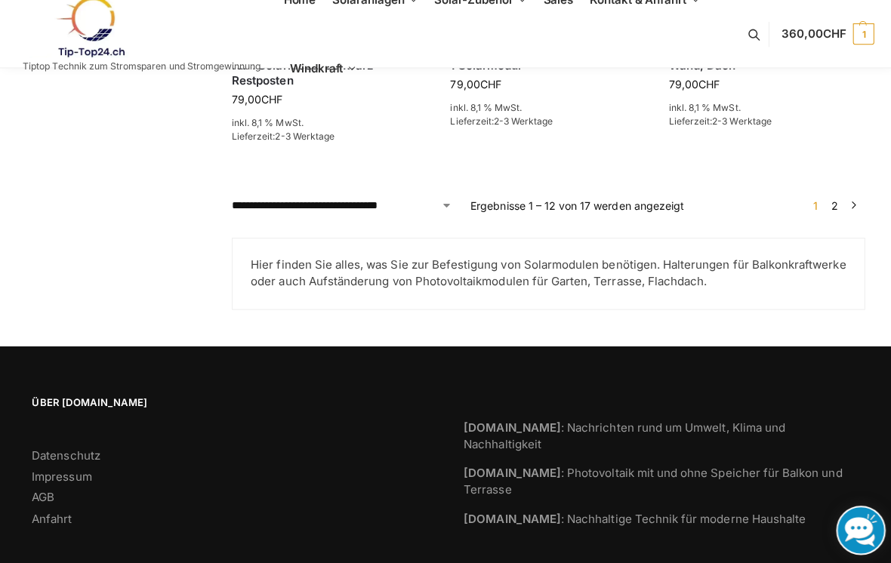
scroll to position [1533, 0]
click at [843, 198] on link "→" at bounding box center [848, 204] width 11 height 16
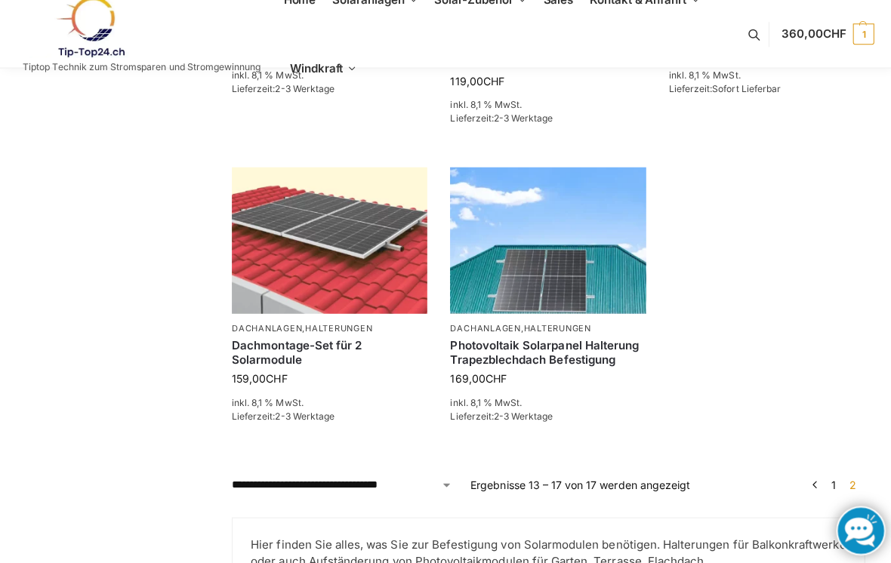
scroll to position [655, 0]
click at [544, 298] on img at bounding box center [544, 239] width 194 height 146
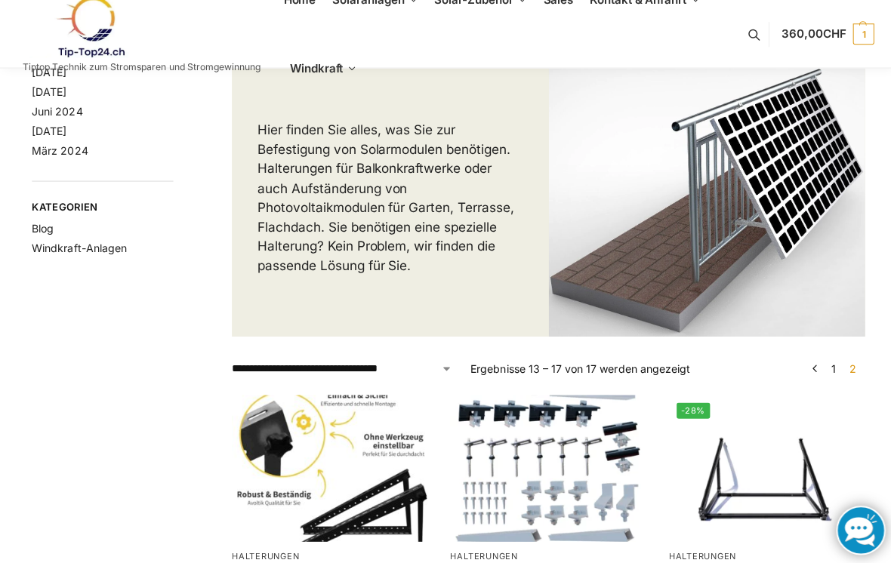
scroll to position [0, 0]
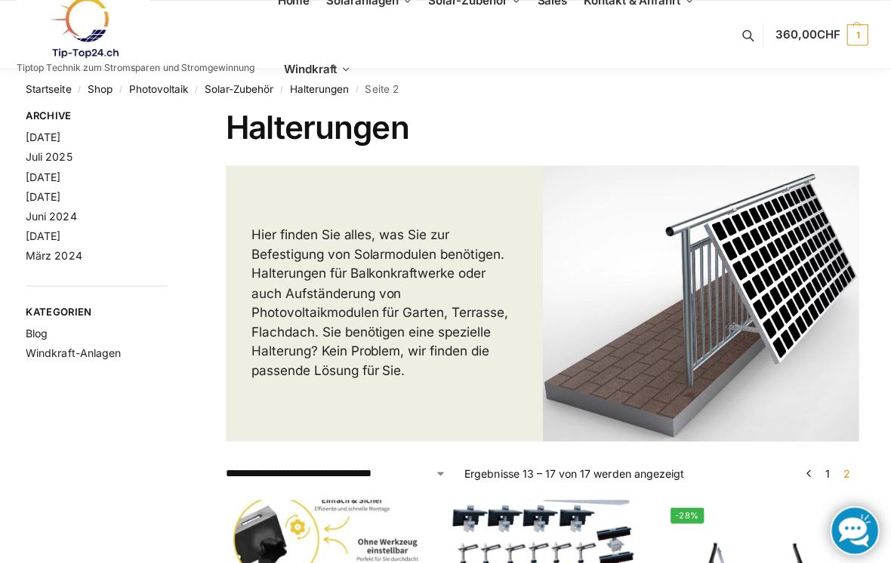
click at [233, 92] on link "Solar-Zubehör" at bounding box center [243, 88] width 69 height 12
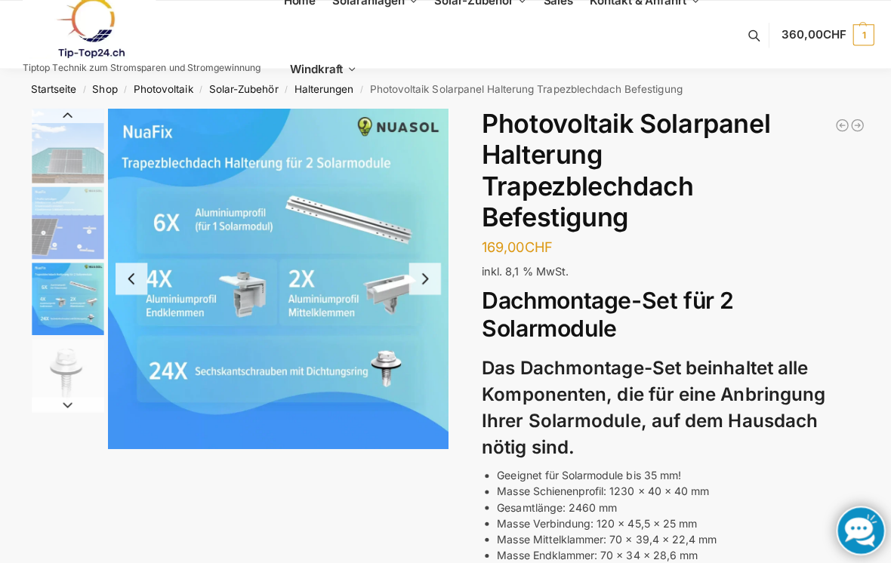
click at [57, 303] on img "3 / 4" at bounding box center [68, 297] width 72 height 72
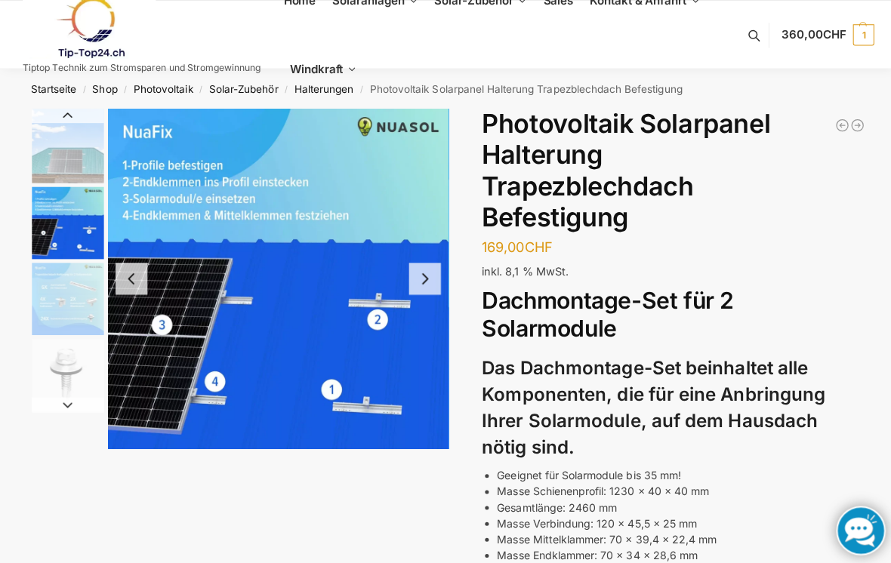
click at [55, 230] on img "2 / 4" at bounding box center [68, 222] width 72 height 72
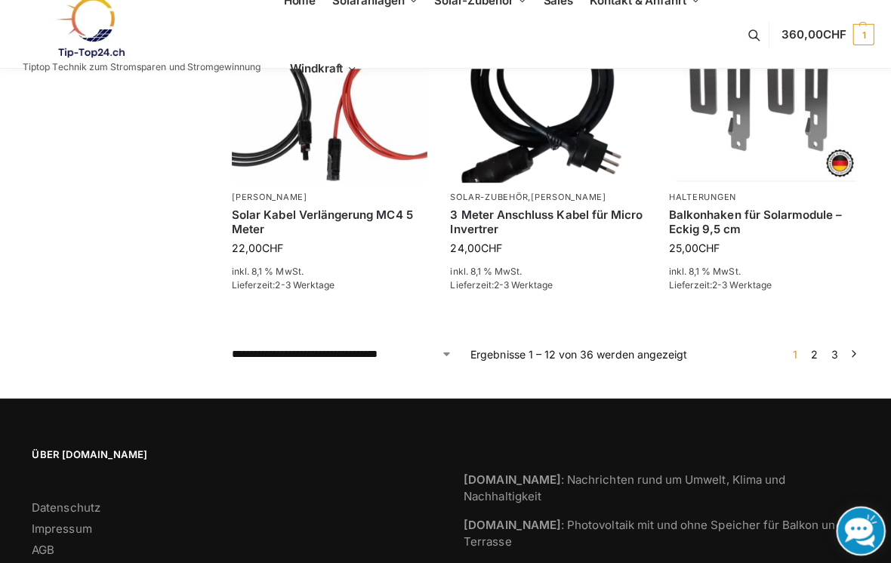
scroll to position [1167, 0]
click at [813, 347] on link "2" at bounding box center [809, 352] width 14 height 13
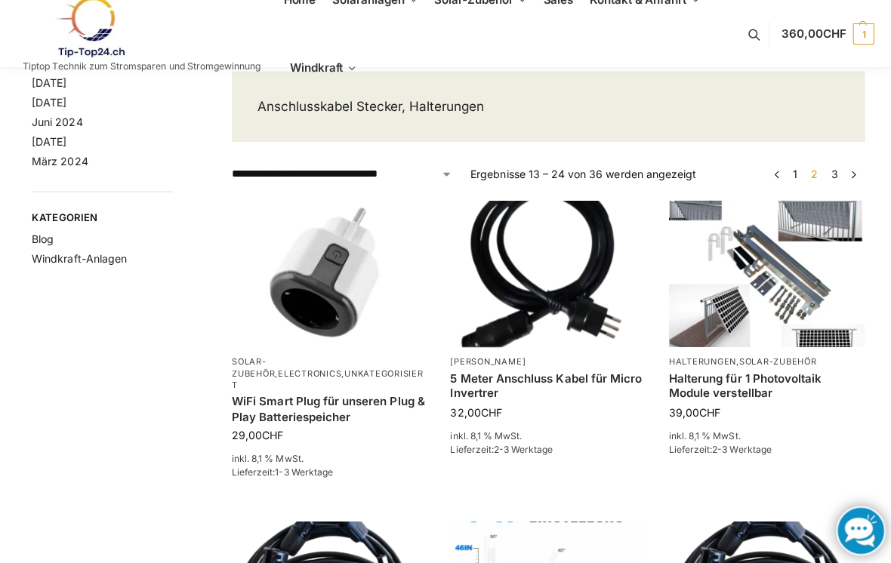
scroll to position [94, 0]
click at [351, 335] on img at bounding box center [327, 272] width 194 height 146
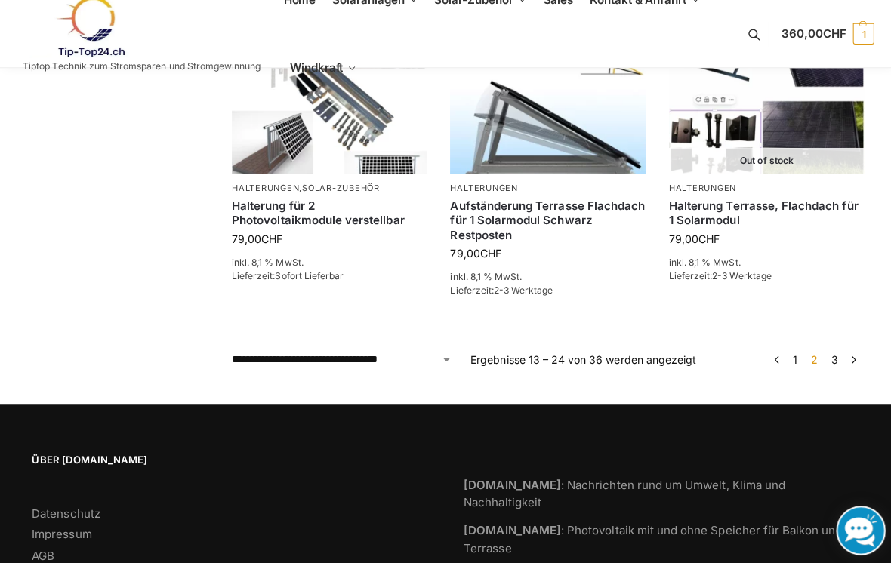
scroll to position [1176, 0]
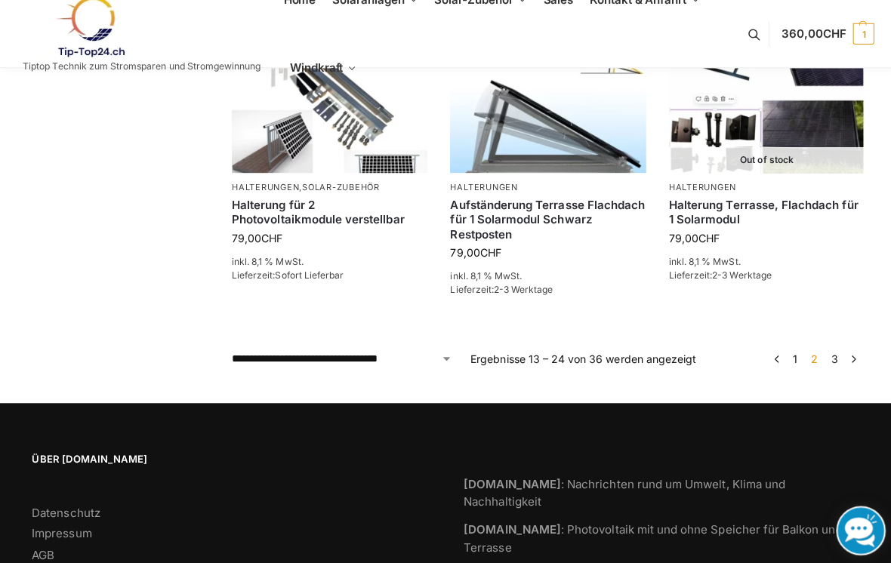
click at [829, 350] on link "3" at bounding box center [829, 356] width 14 height 13
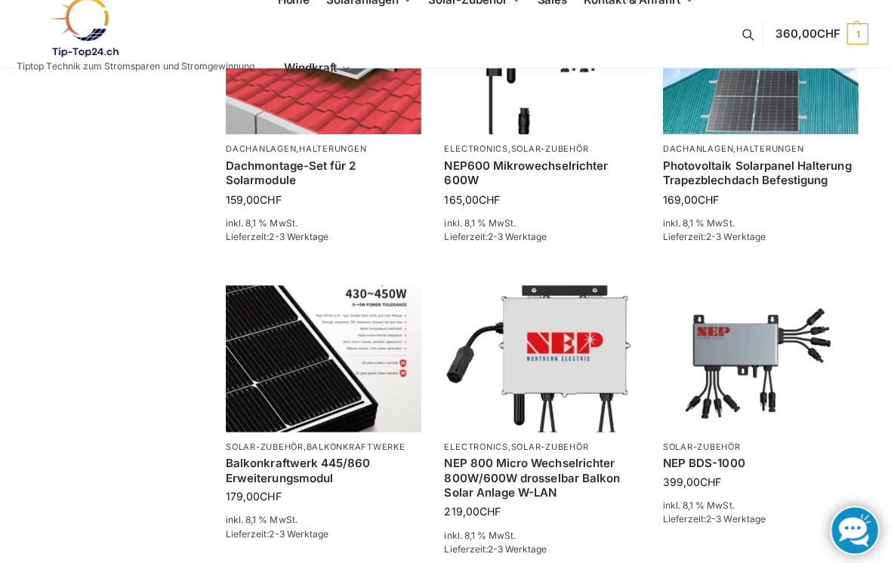
scroll to position [965, 0]
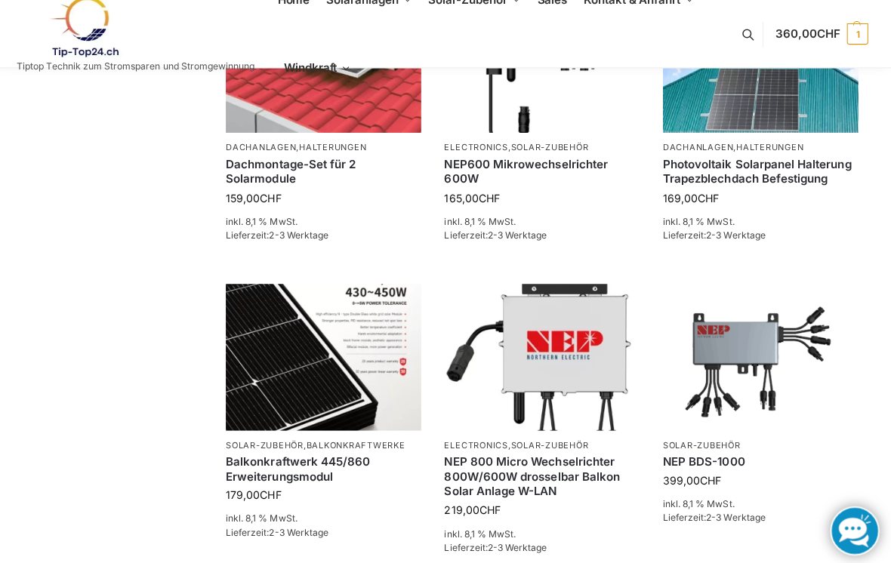
click at [575, 330] on img at bounding box center [544, 355] width 194 height 146
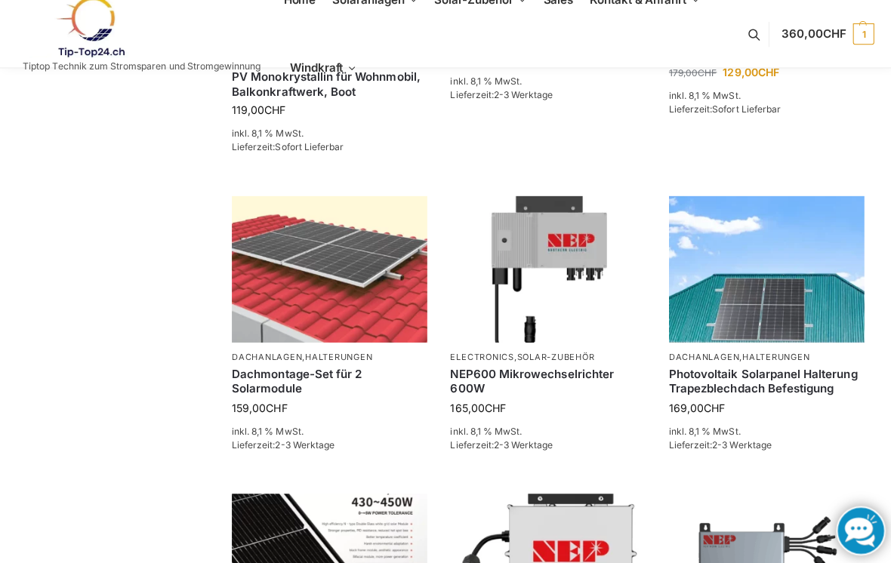
scroll to position [757, 0]
click at [580, 315] on img at bounding box center [544, 268] width 194 height 146
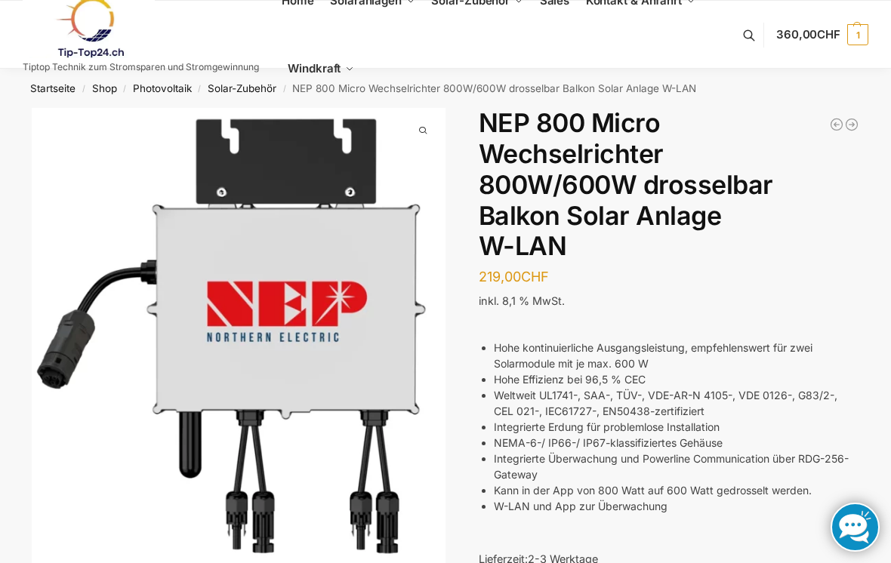
scroll to position [-5, 5]
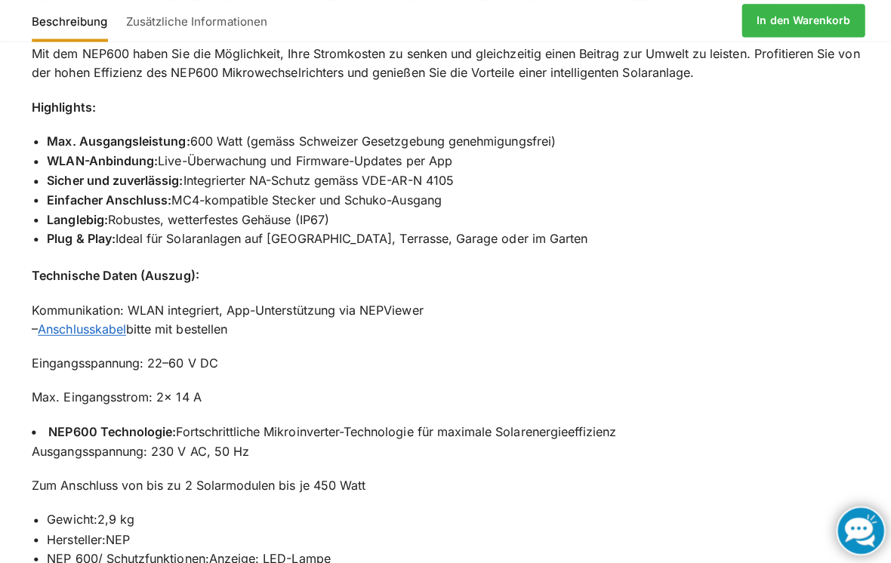
scroll to position [1193, 0]
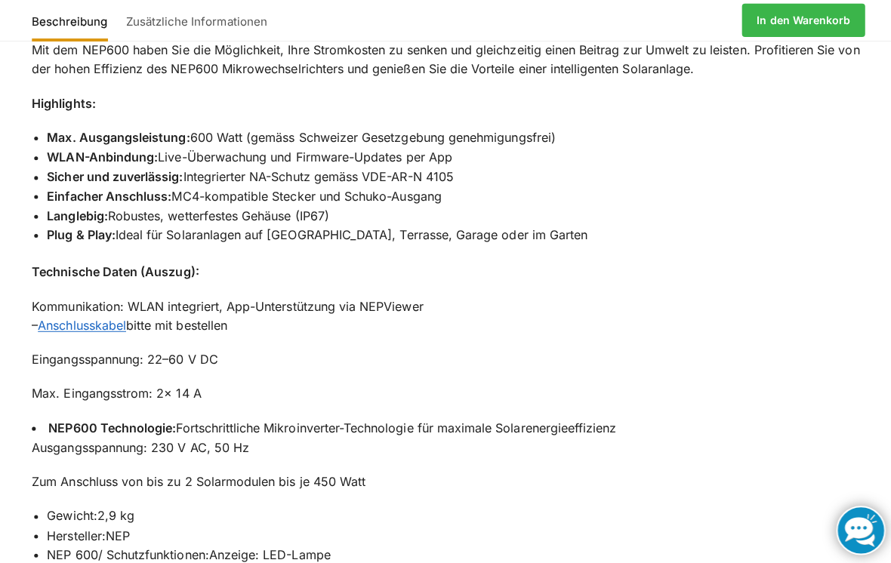
click at [98, 316] on link "Anschlusskabel" at bounding box center [82, 323] width 88 height 15
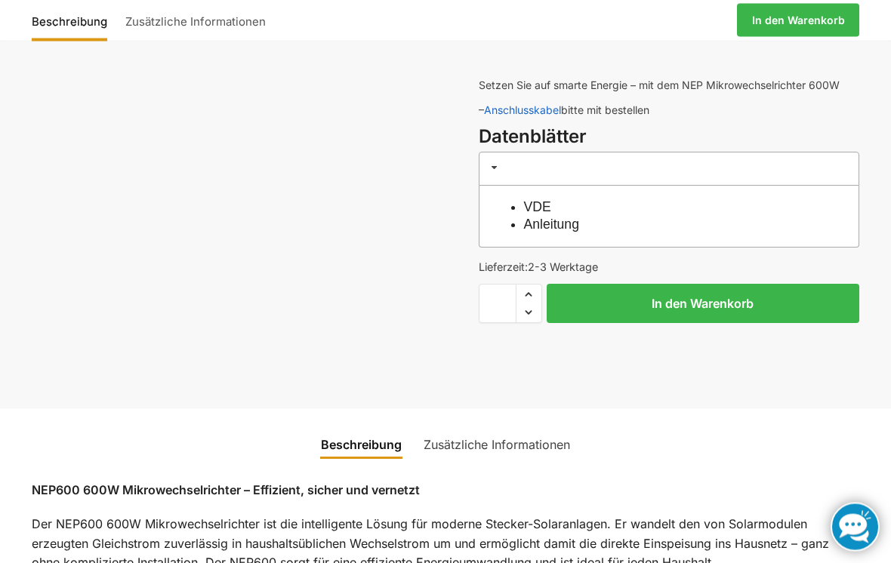
scroll to position [573, 0]
click at [569, 224] on link "Anleitung" at bounding box center [551, 224] width 55 height 15
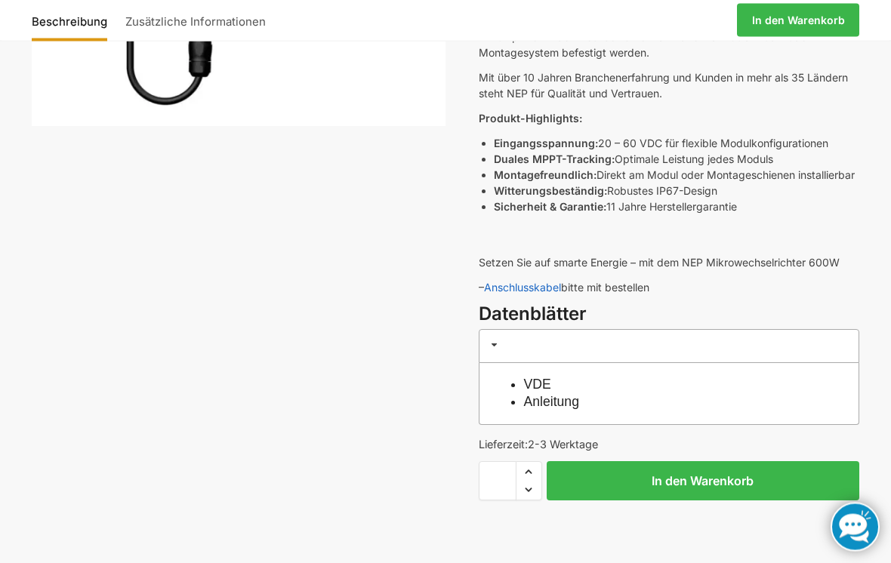
scroll to position [396, 0]
click at [565, 397] on link "Anleitung" at bounding box center [551, 401] width 55 height 15
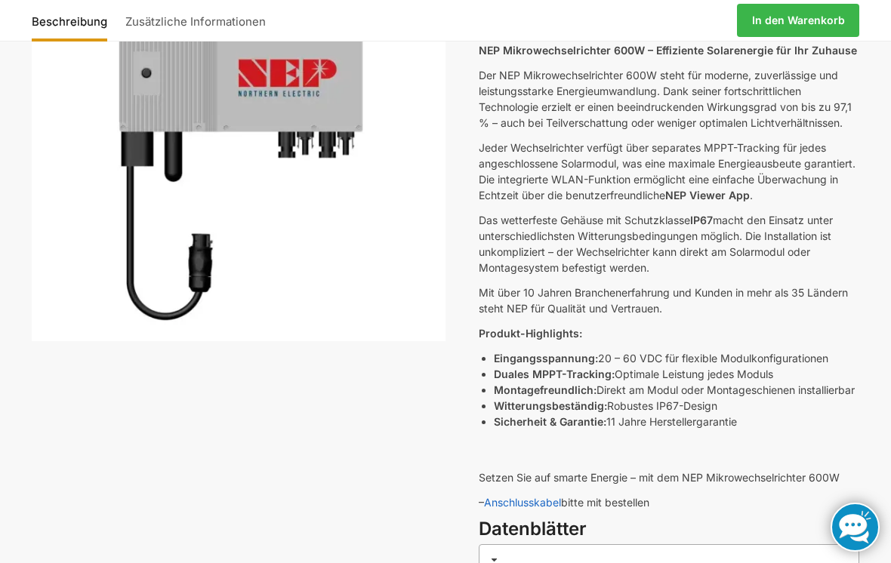
scroll to position [415, 0]
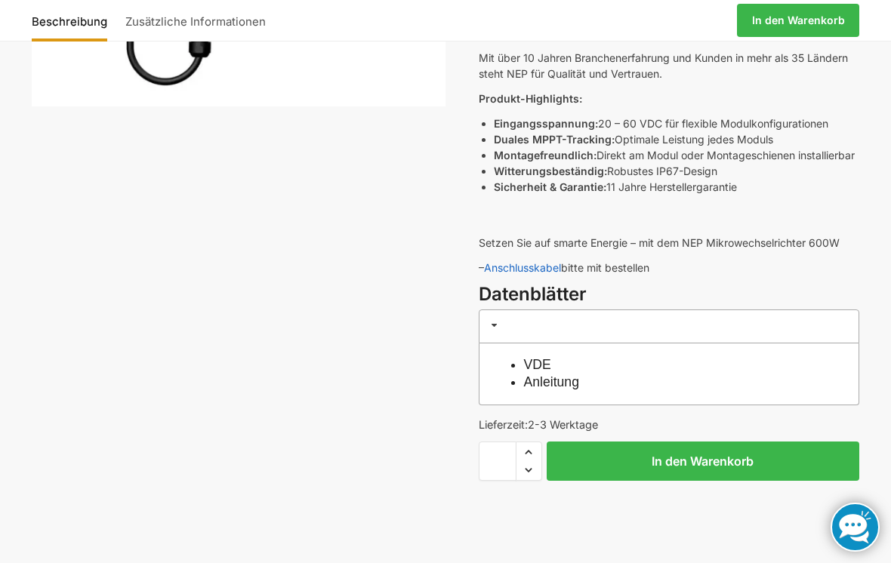
click at [543, 368] on link "VDE" at bounding box center [537, 364] width 27 height 15
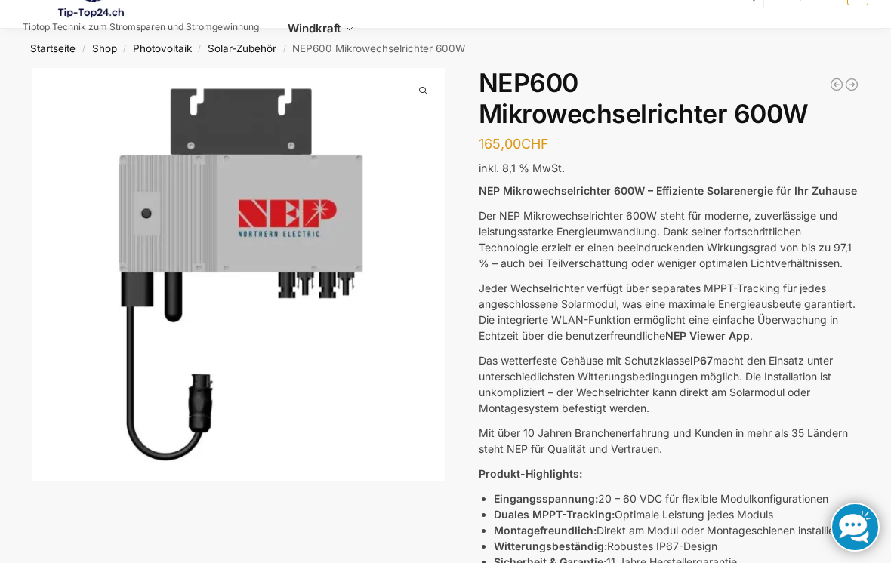
scroll to position [0, 0]
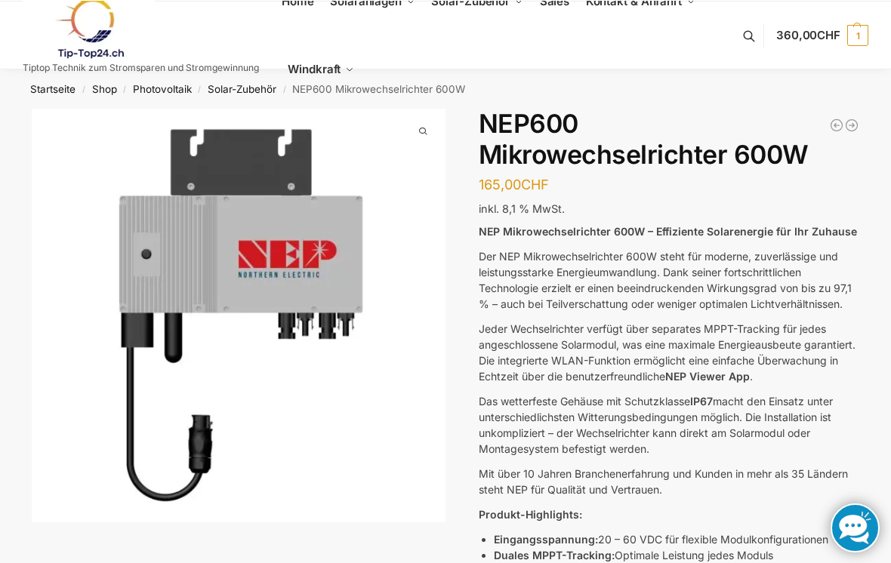
click at [220, 94] on link "Solar-Zubehör" at bounding box center [242, 88] width 69 height 12
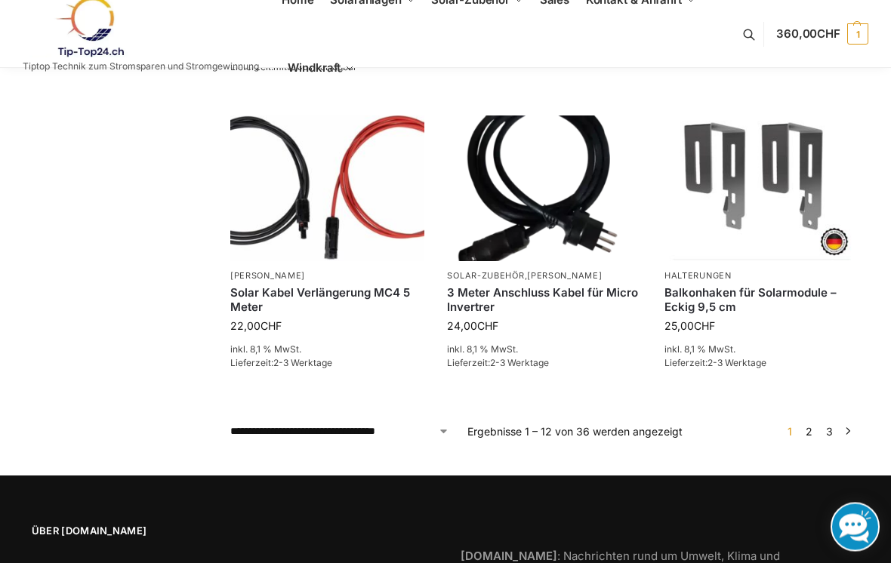
scroll to position [1087, 0]
click at [812, 425] on link "2" at bounding box center [809, 431] width 14 height 13
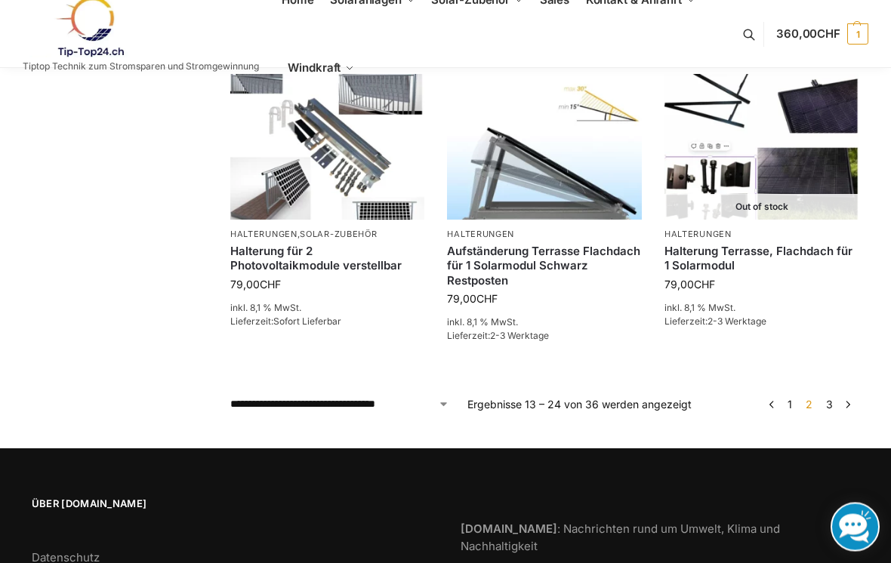
scroll to position [1129, 0]
click at [835, 398] on link "3" at bounding box center [829, 404] width 14 height 13
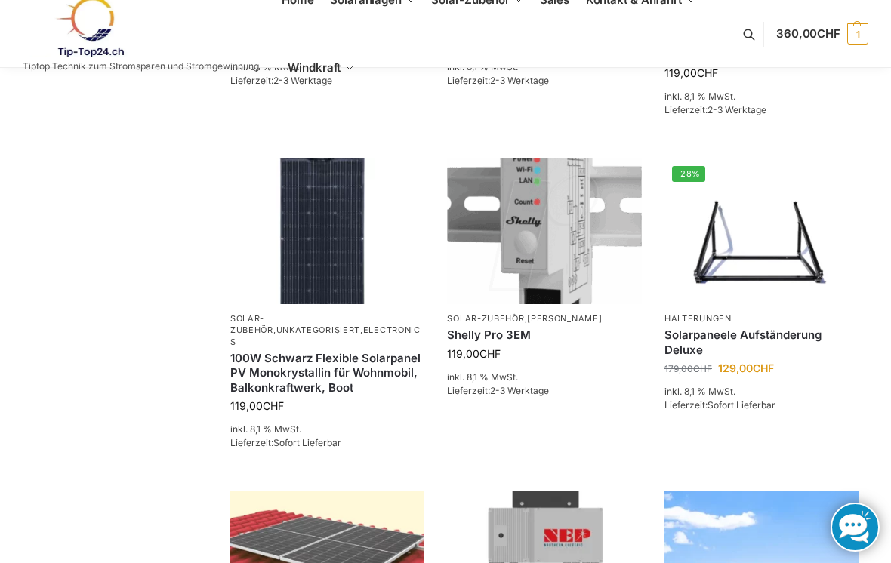
scroll to position [459, 0]
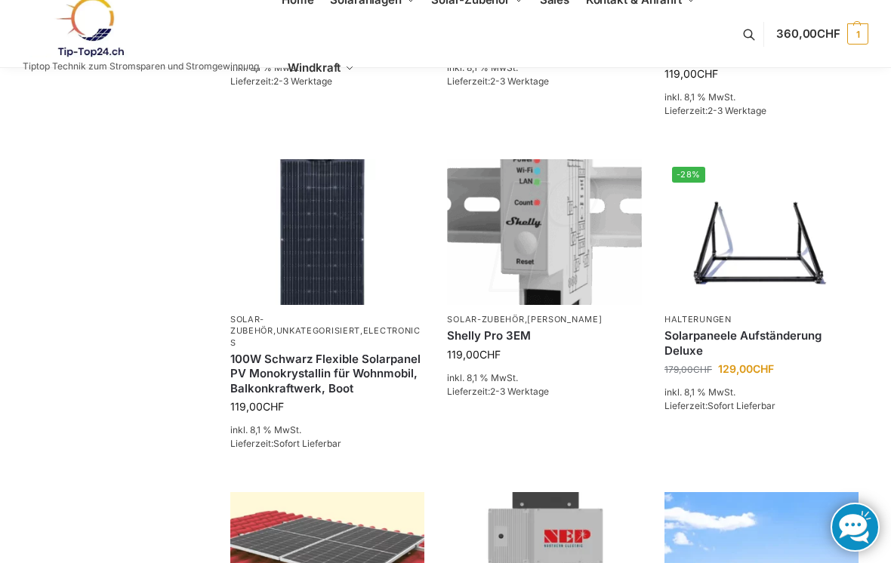
click at [563, 257] on img at bounding box center [544, 232] width 194 height 146
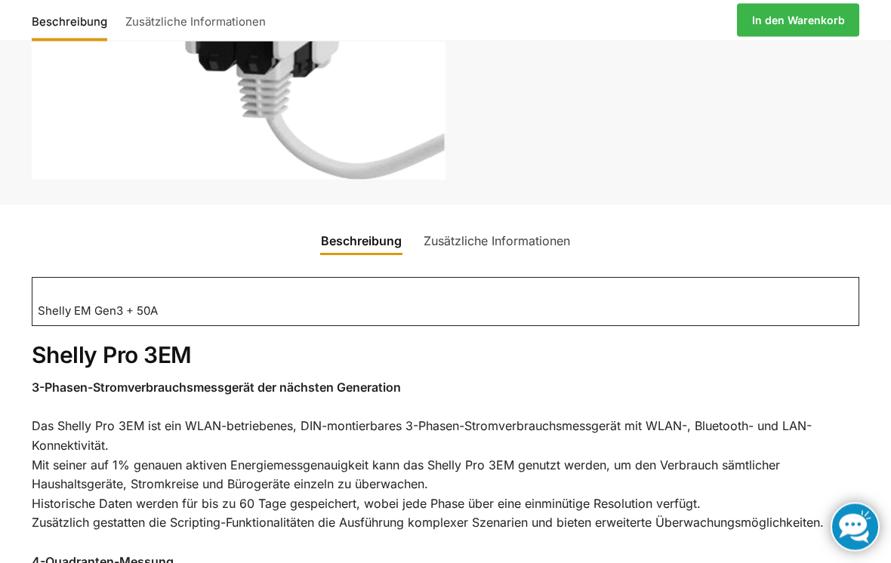
scroll to position [501, 0]
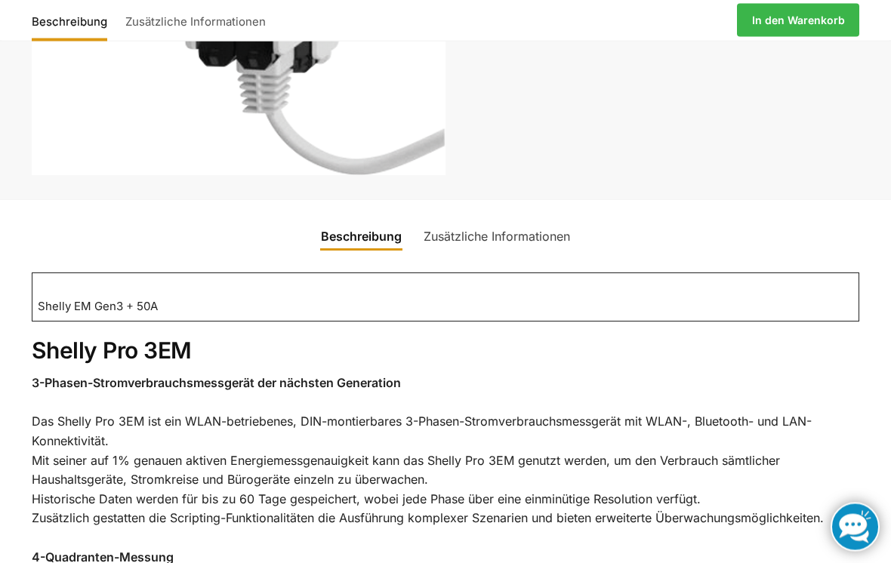
click at [538, 233] on link "Zusätzliche Informationen" at bounding box center [497, 237] width 165 height 36
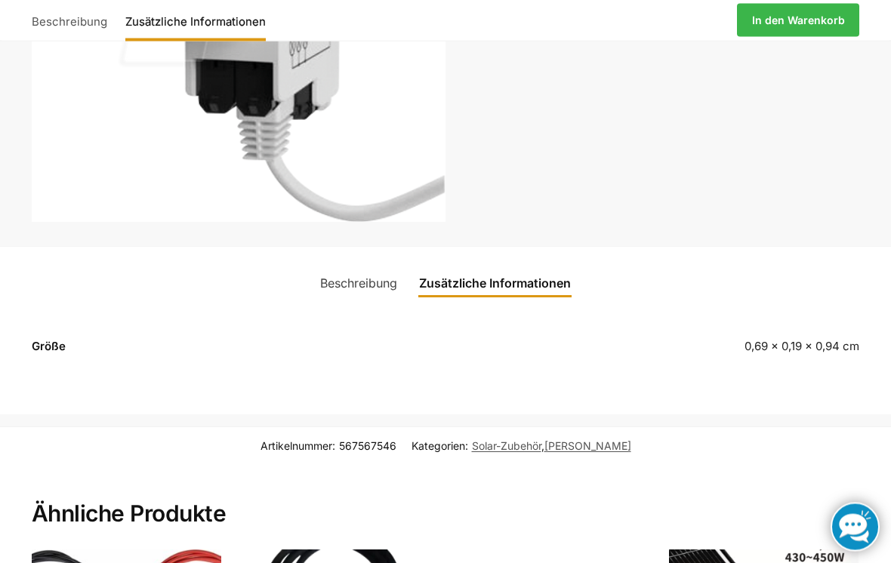
click at [357, 279] on link "Beschreibung" at bounding box center [358, 284] width 95 height 36
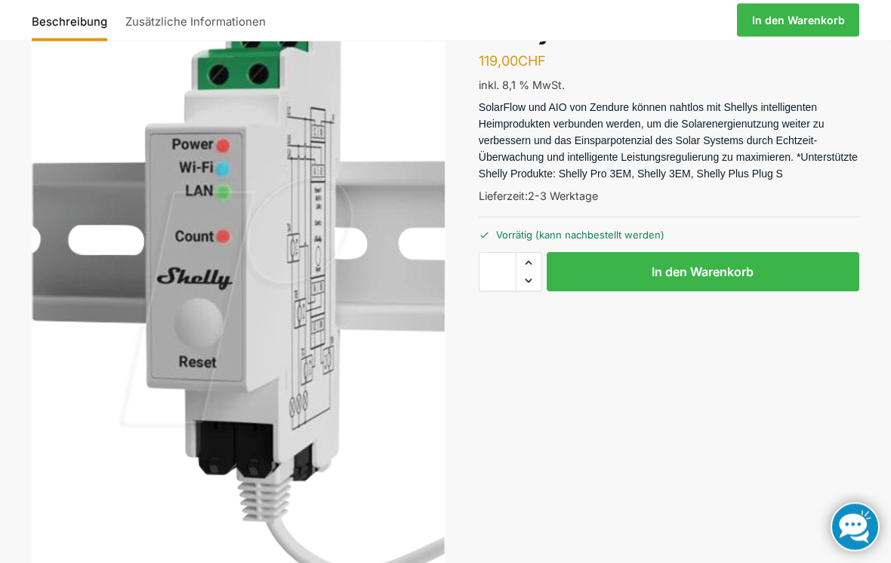
scroll to position [0, 0]
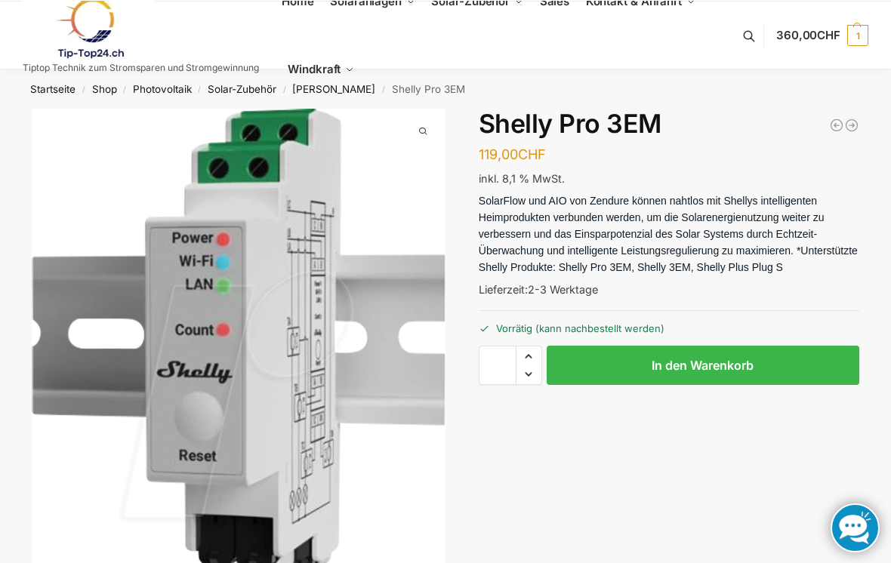
click at [749, 362] on button "In den Warenkorb" at bounding box center [703, 364] width 313 height 39
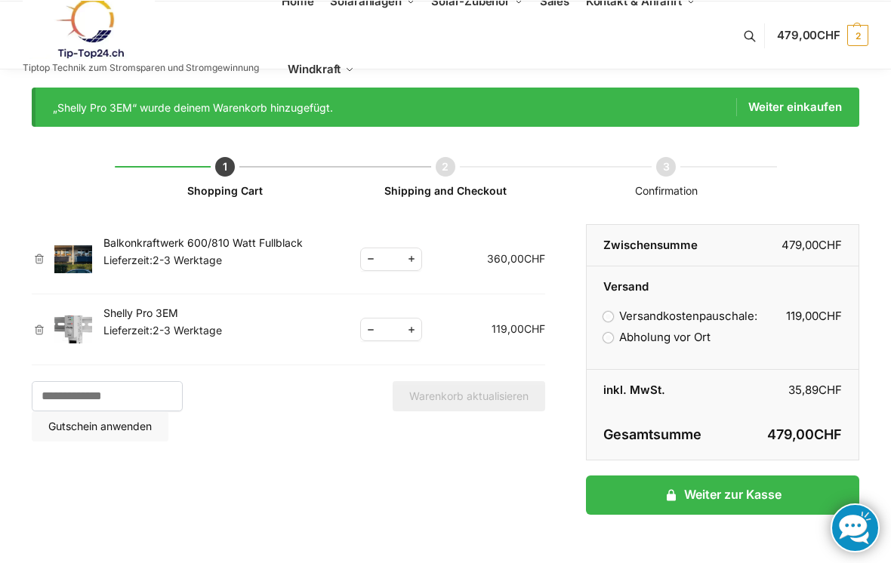
click at [782, 116] on link "Weiter einkaufen" at bounding box center [789, 106] width 106 height 18
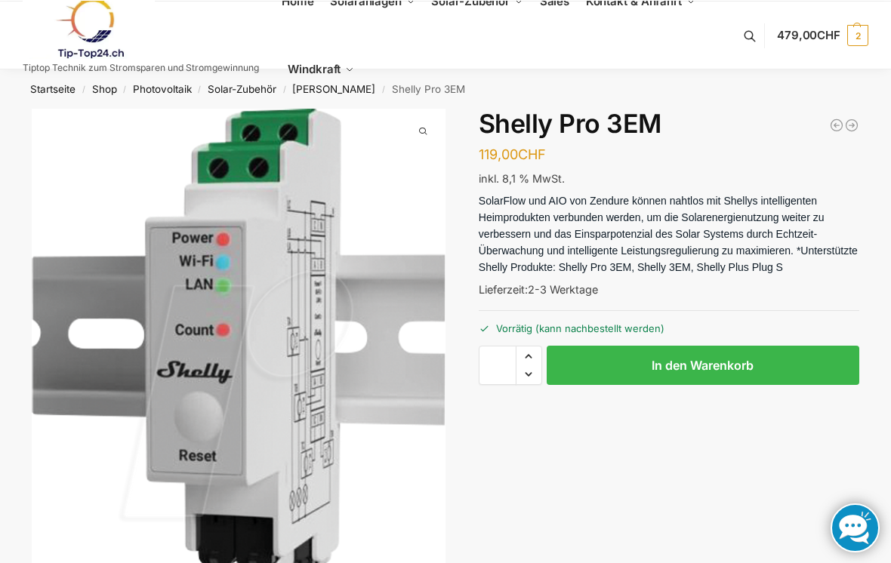
click at [243, 94] on link "Solar-Zubehör" at bounding box center [242, 88] width 69 height 12
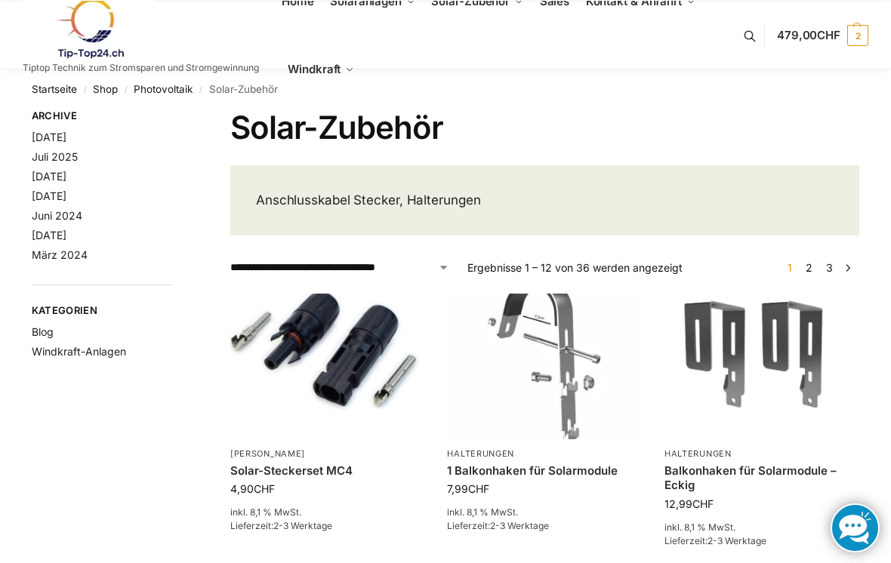
click at [815, 270] on link "2" at bounding box center [809, 266] width 14 height 13
click at [835, 263] on link "3" at bounding box center [829, 266] width 14 height 13
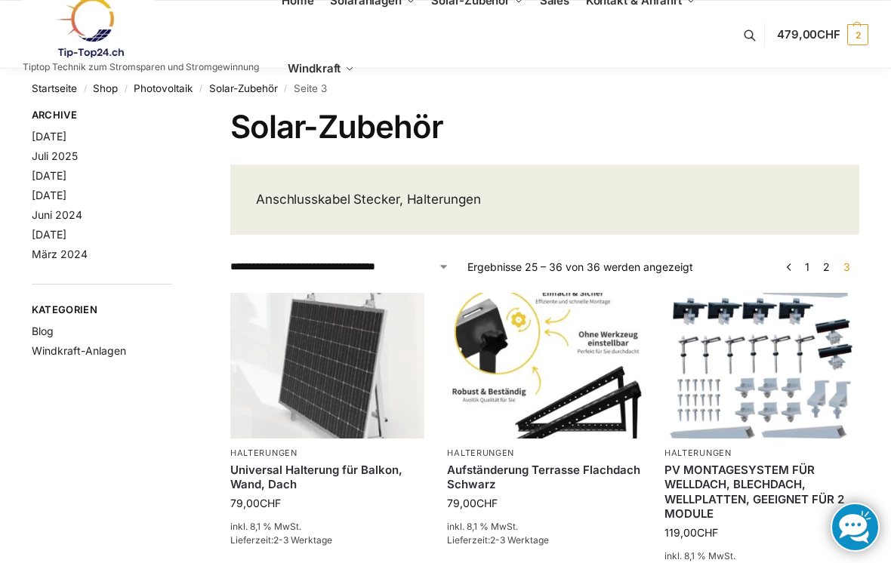
scroll to position [-1, 0]
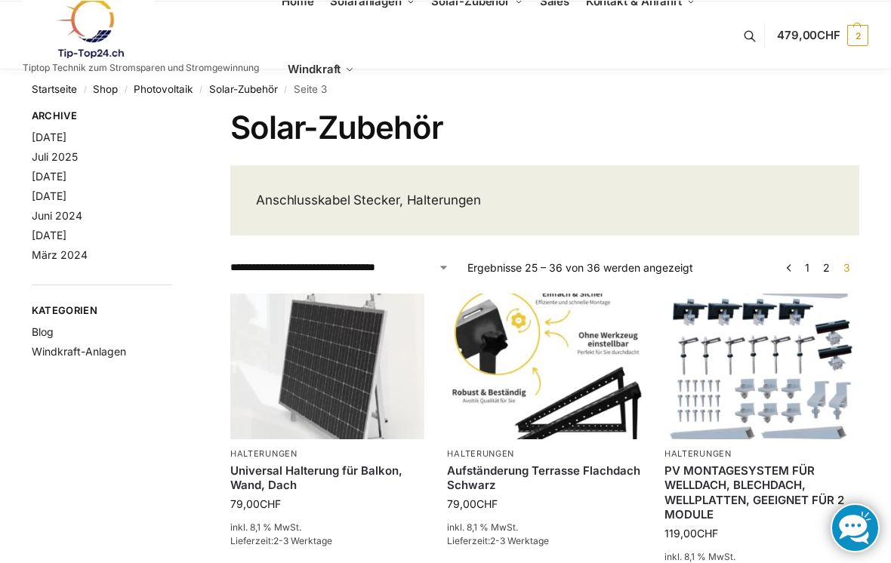
click at [851, 267] on span "3" at bounding box center [847, 266] width 14 height 13
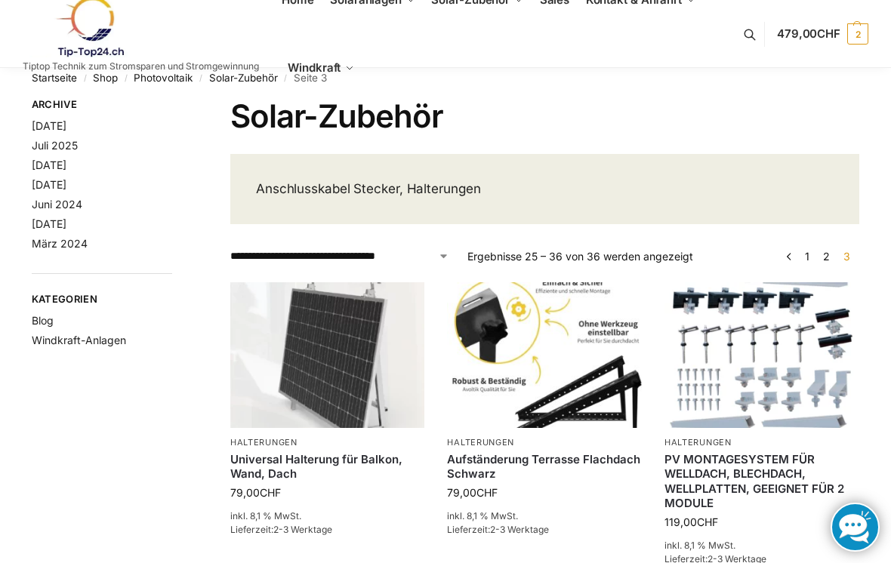
scroll to position [0, 0]
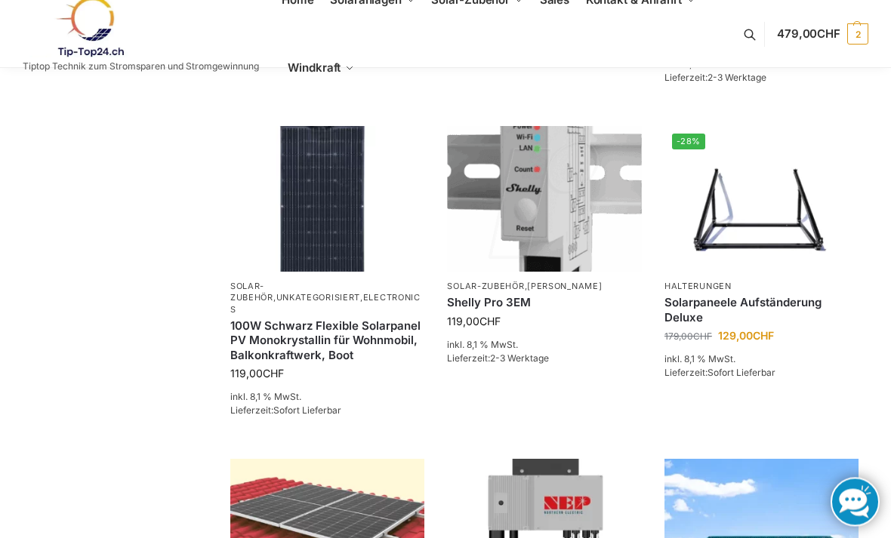
scroll to position [492, 0]
click at [564, 237] on img at bounding box center [544, 199] width 194 height 146
